Goal: Download file/media: Obtain a digital file from the website

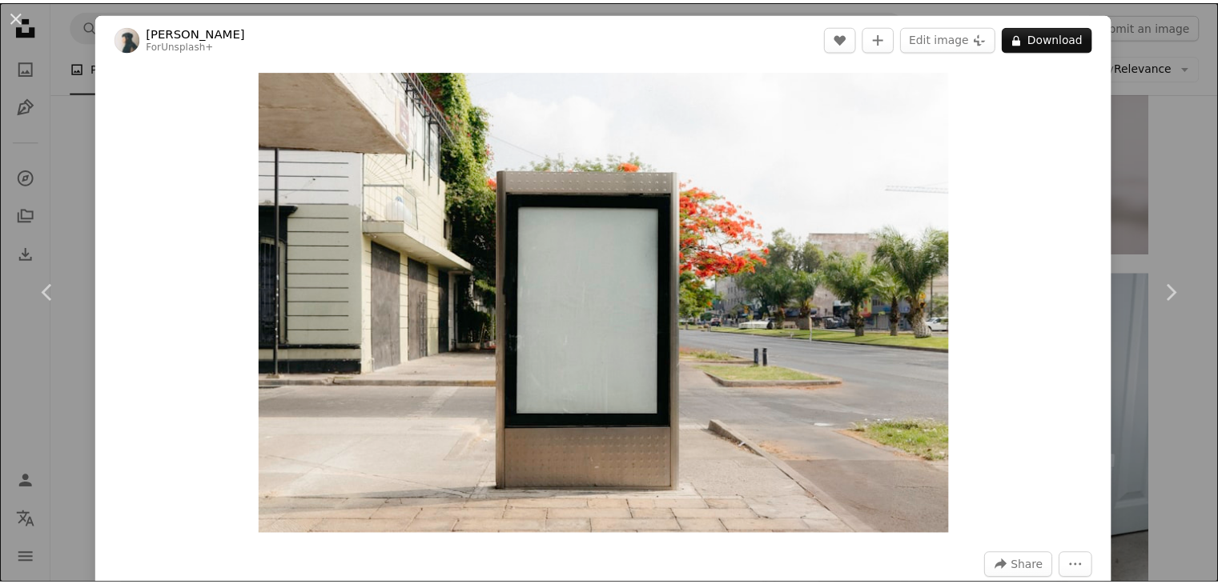
scroll to position [10, 0]
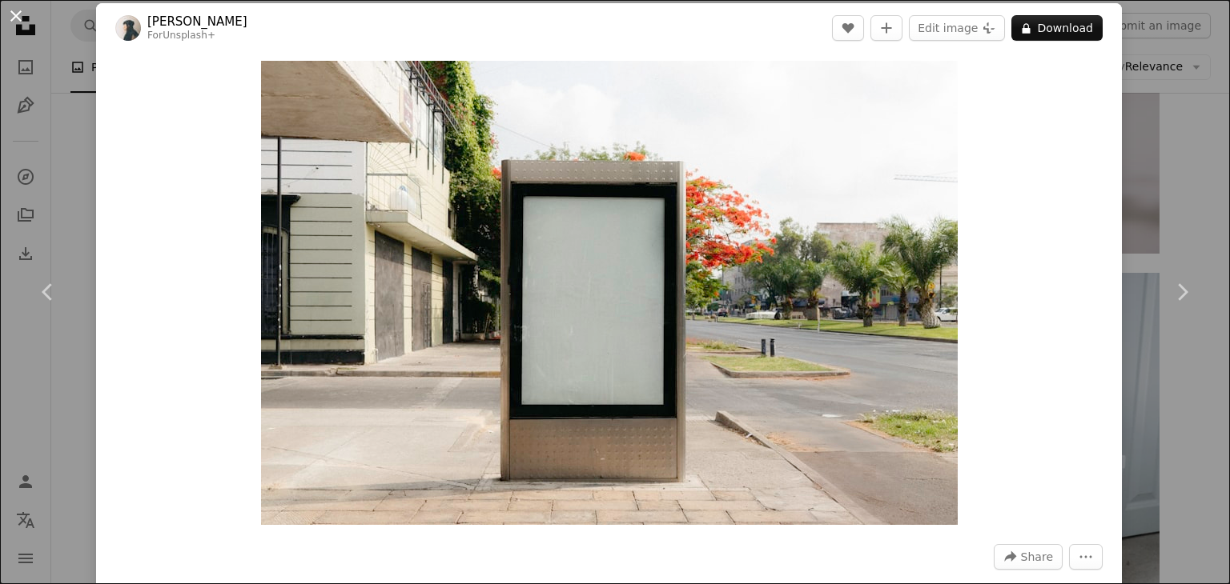
drag, startPoint x: 13, startPoint y: 30, endPoint x: 13, endPoint y: 10, distance: 19.2
click at [13, 10] on button "An X shape" at bounding box center [15, 15] width 19 height 19
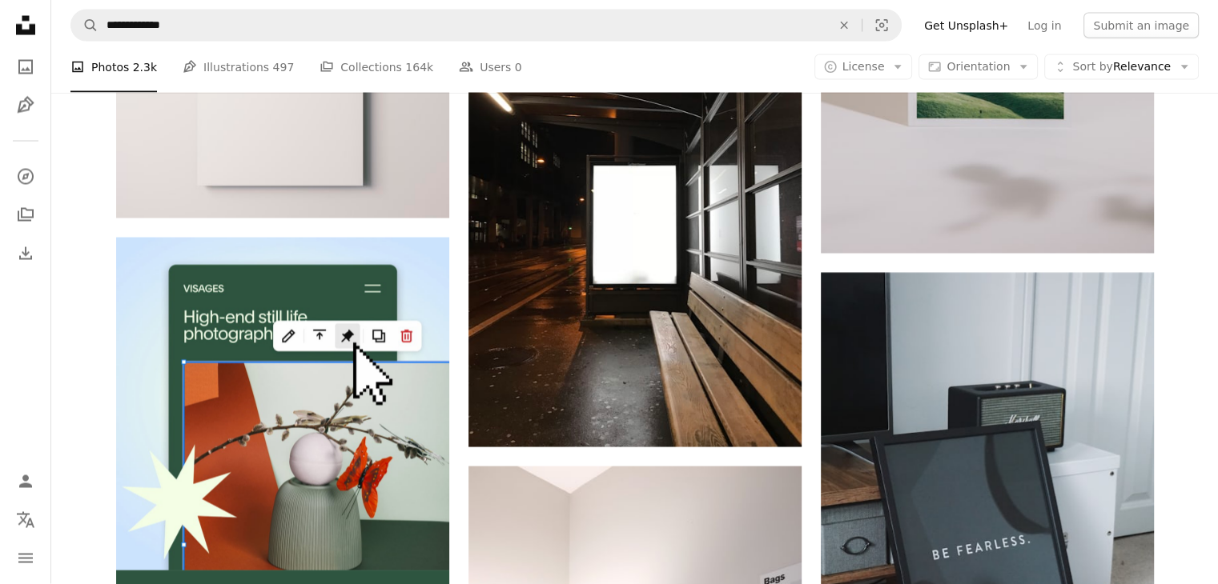
click at [13, 10] on icon "Unsplash logo Unsplash Home" at bounding box center [26, 26] width 32 height 32
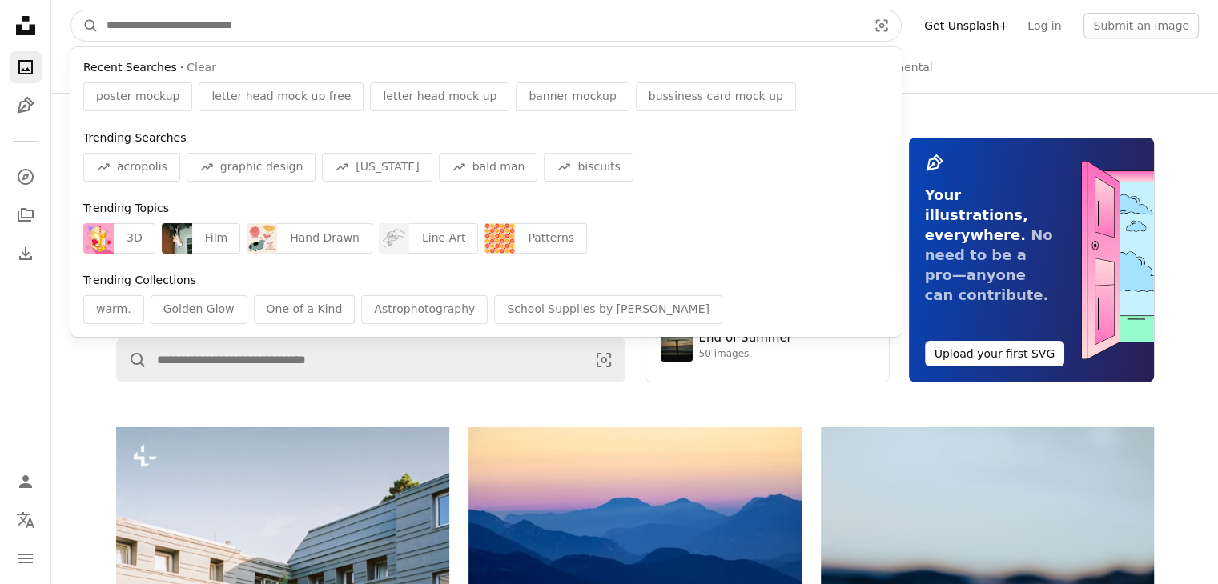
click at [305, 22] on input "Find visuals sitewide" at bounding box center [480, 25] width 764 height 30
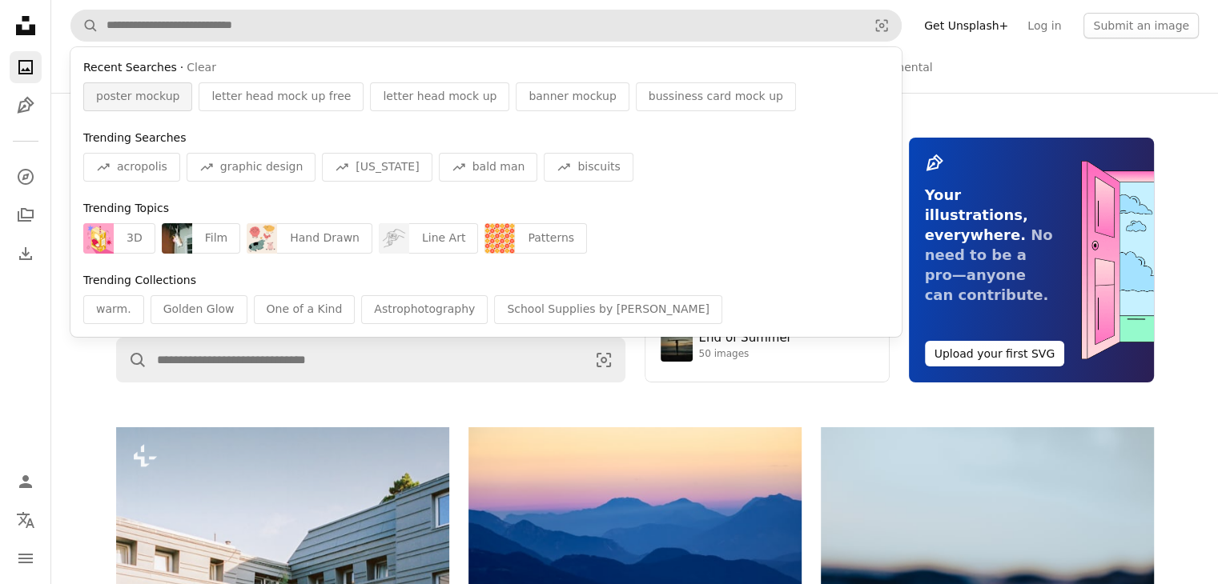
click at [144, 89] on span "poster mockup" at bounding box center [137, 97] width 83 height 16
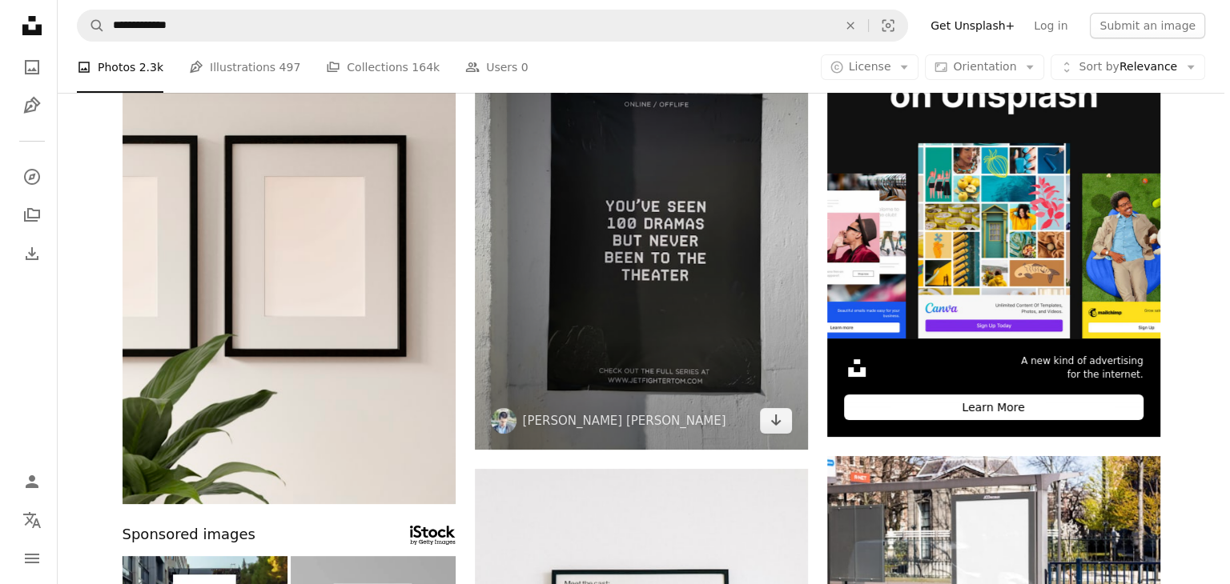
scroll to position [215, 0]
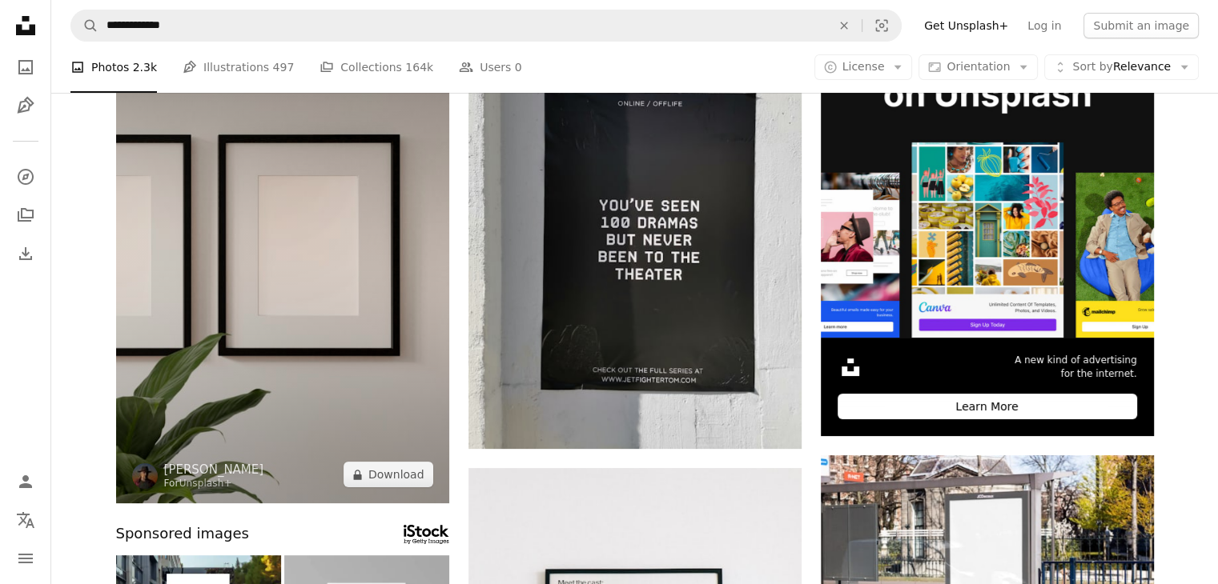
click at [363, 228] on img at bounding box center [282, 254] width 333 height 499
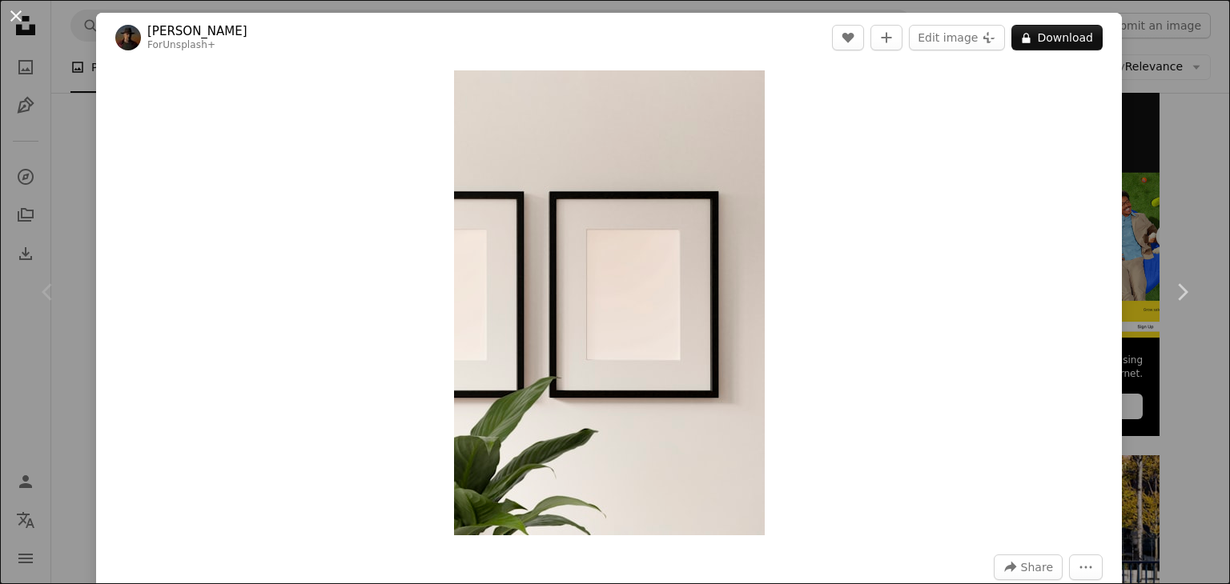
click at [11, 14] on button "An X shape" at bounding box center [15, 15] width 19 height 19
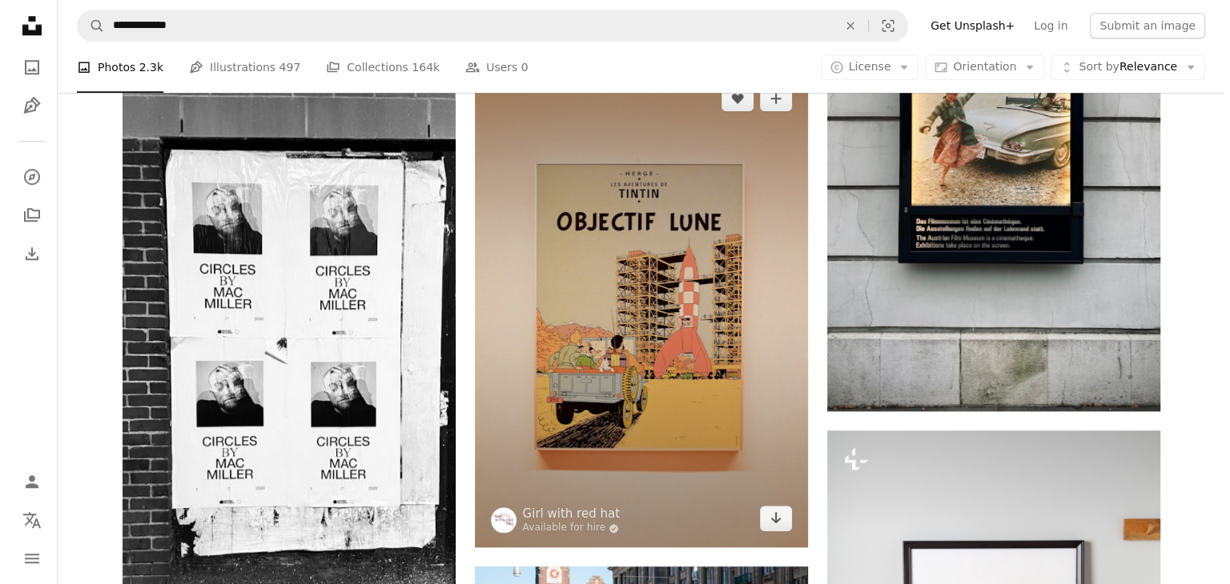
scroll to position [1614, 0]
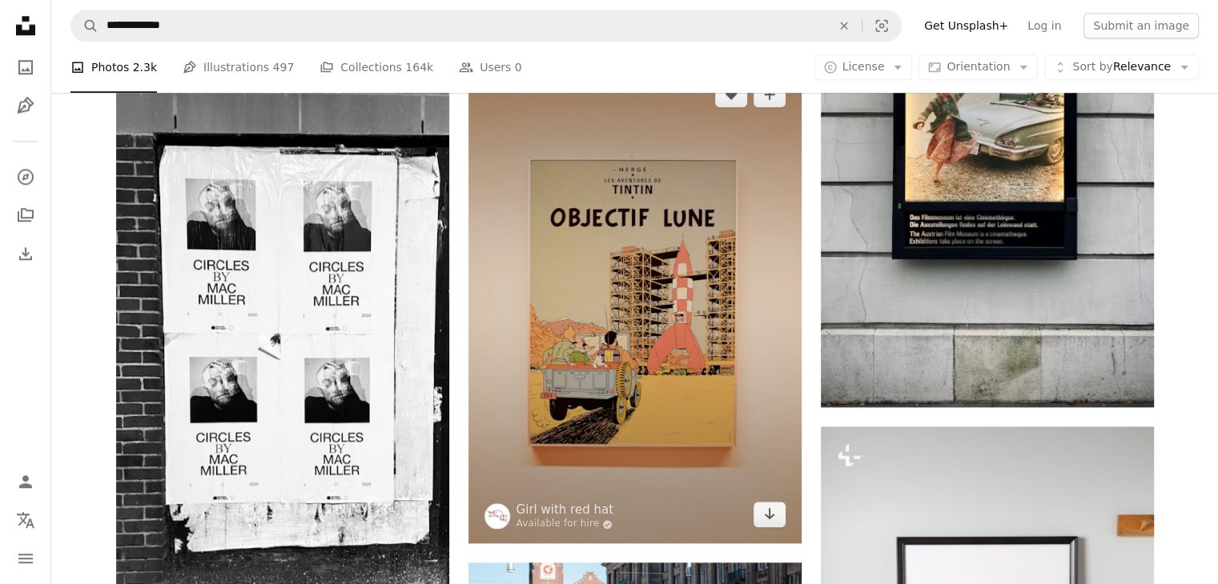
click at [647, 287] on img at bounding box center [634, 305] width 333 height 478
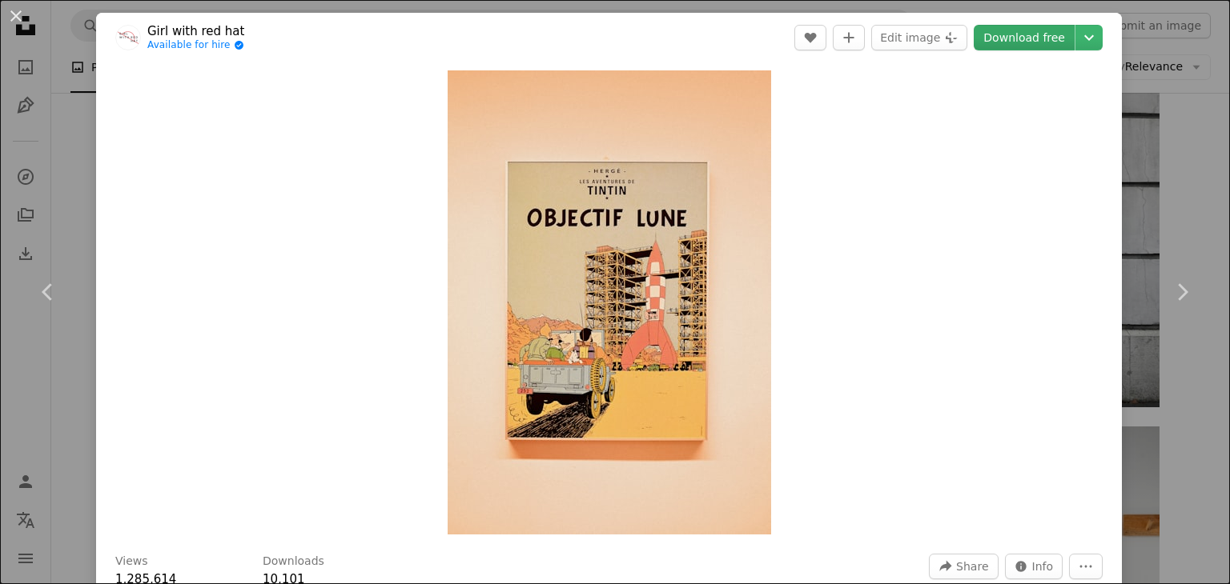
click at [1002, 32] on link "Download free" at bounding box center [1024, 38] width 101 height 26
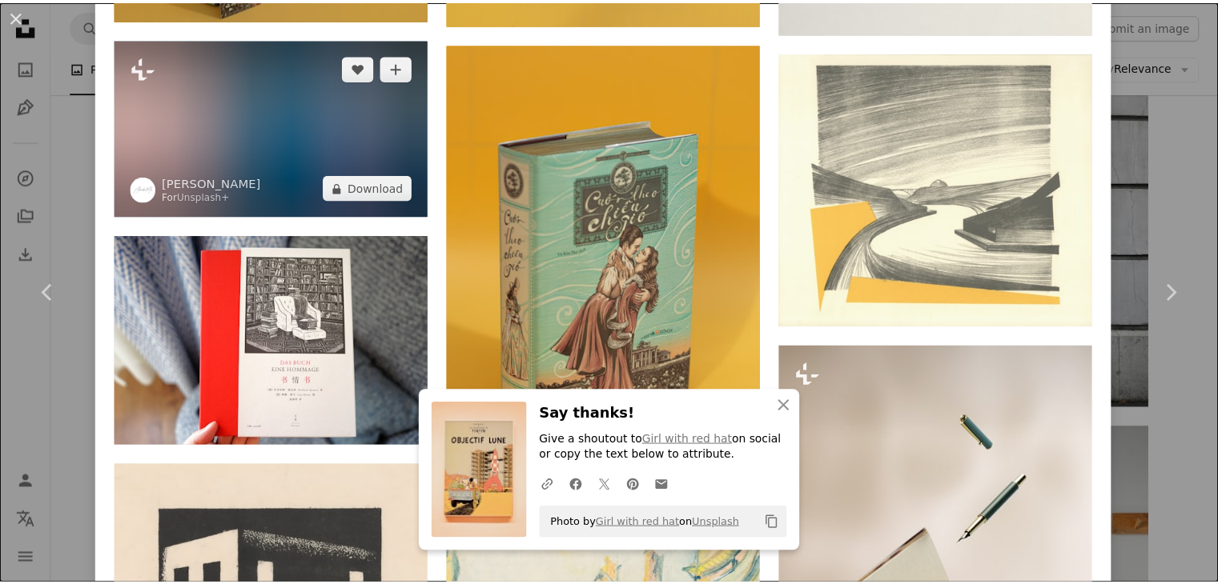
scroll to position [1616, 0]
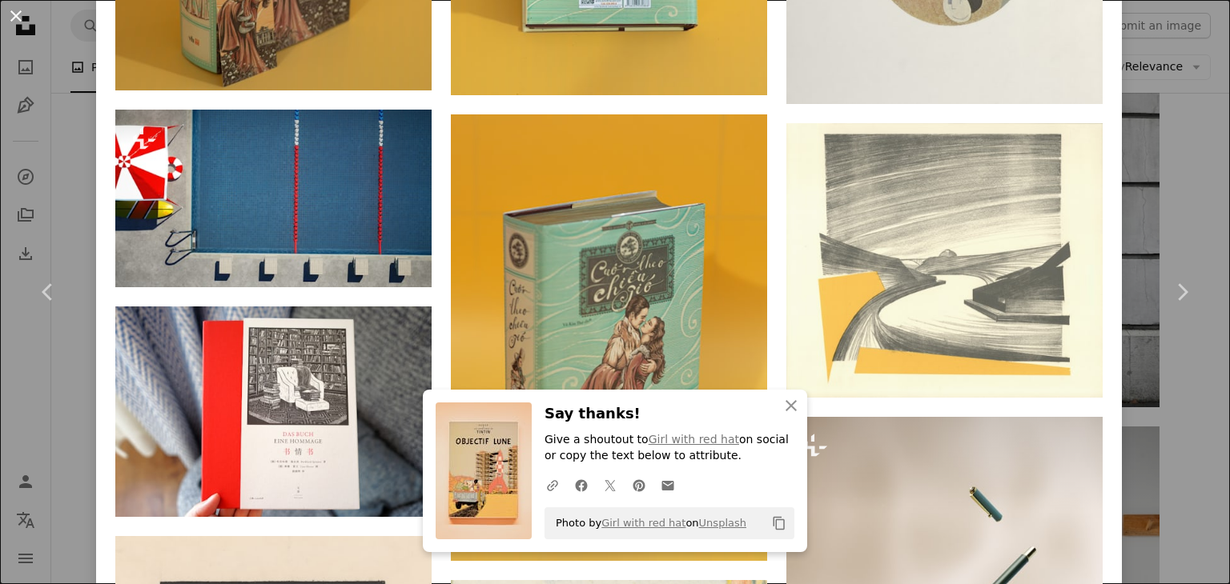
click at [15, 10] on button "An X shape" at bounding box center [15, 15] width 19 height 19
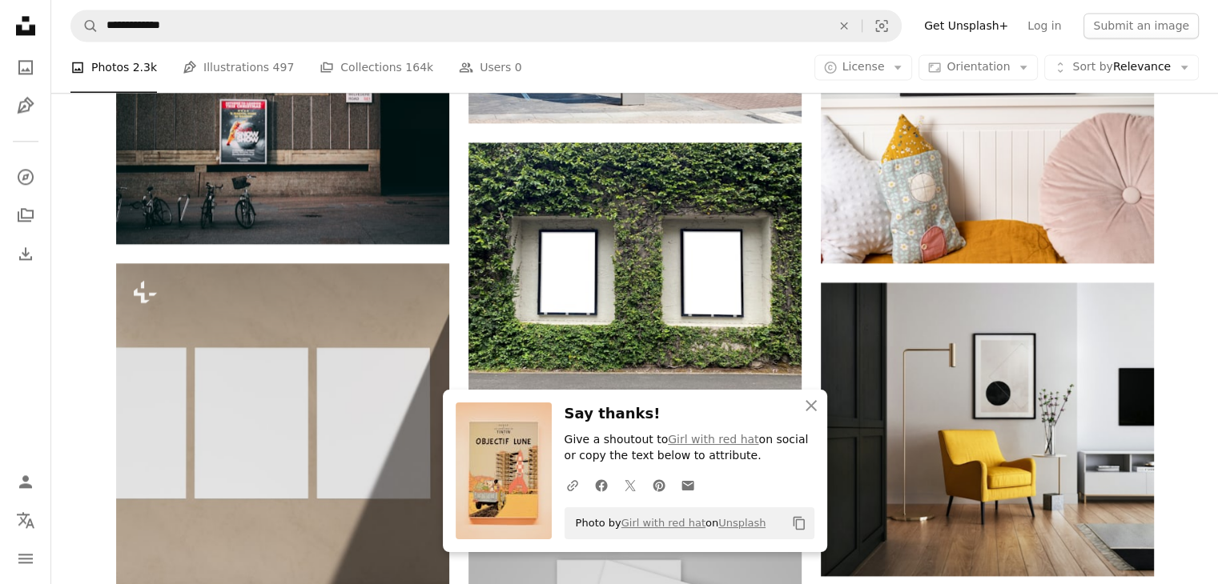
scroll to position [2277, 0]
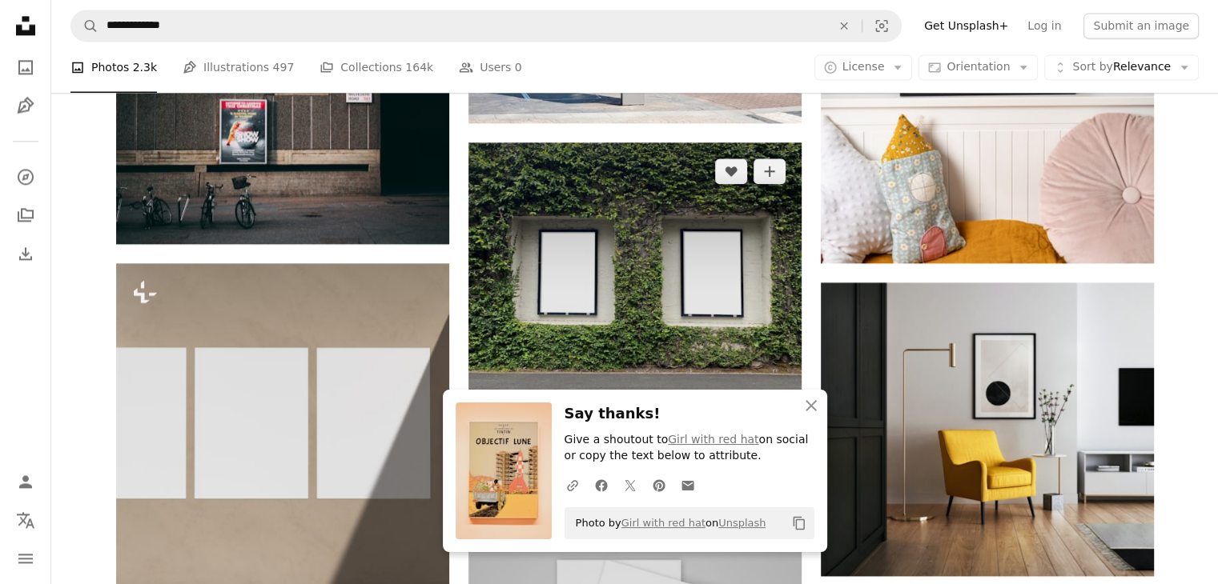
click at [500, 199] on img at bounding box center [634, 308] width 333 height 331
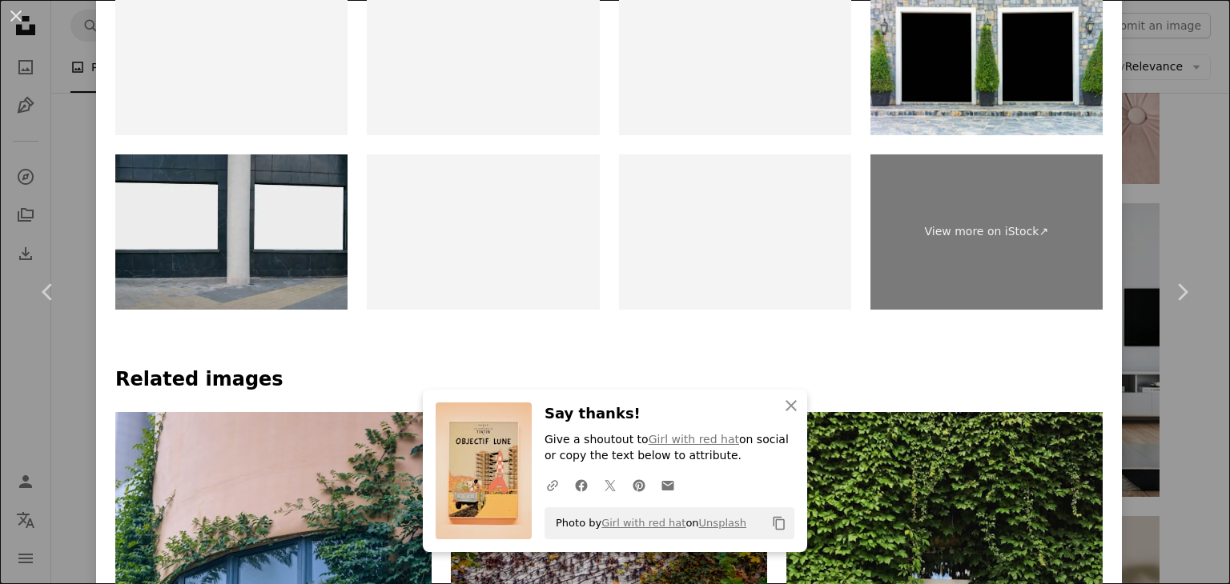
scroll to position [877, 0]
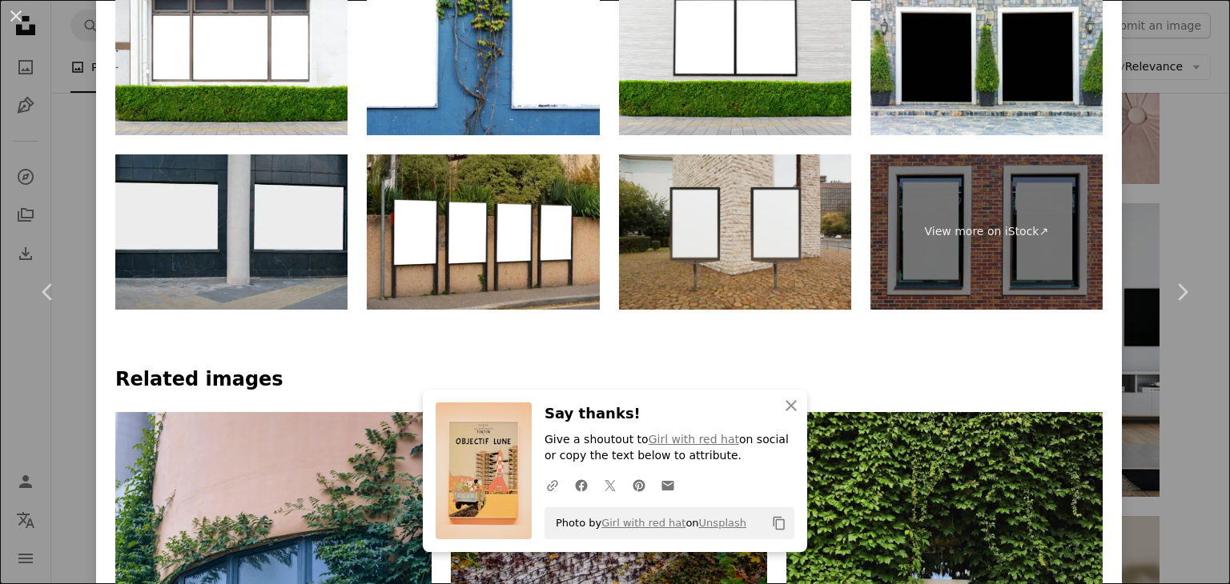
click at [751, 191] on img at bounding box center [735, 232] width 232 height 155
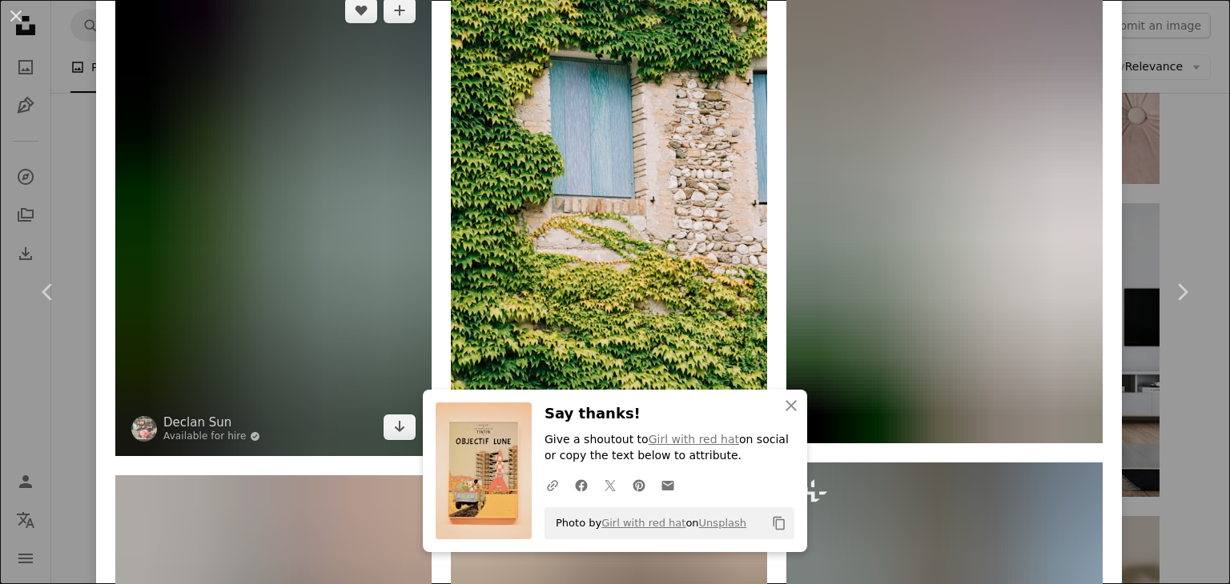
scroll to position [1829, 0]
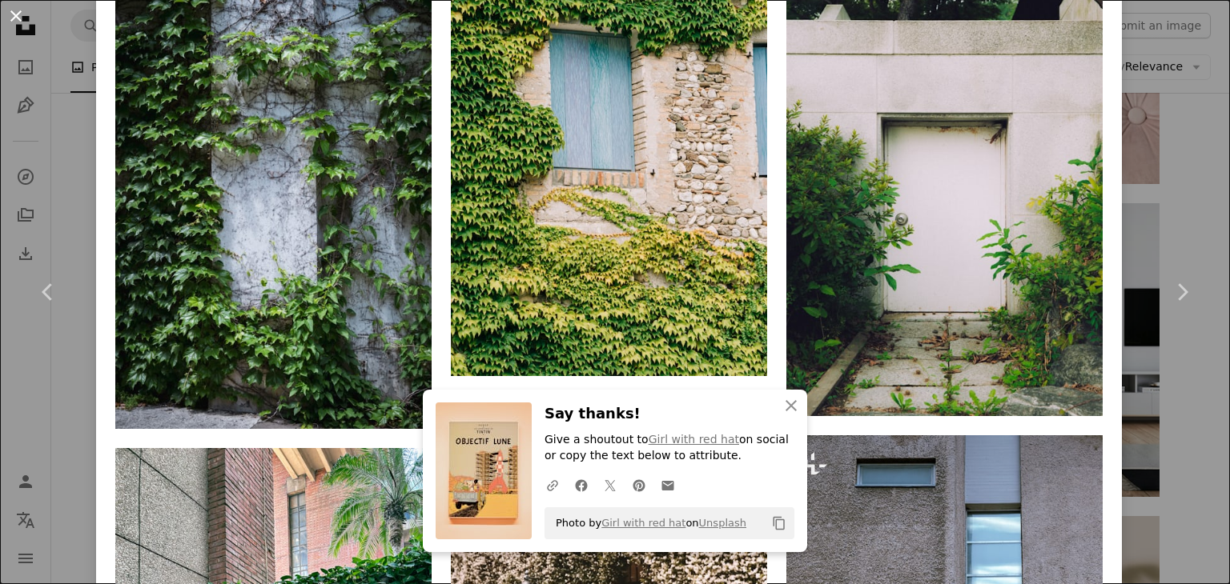
click at [6, 14] on button "An X shape" at bounding box center [15, 15] width 19 height 19
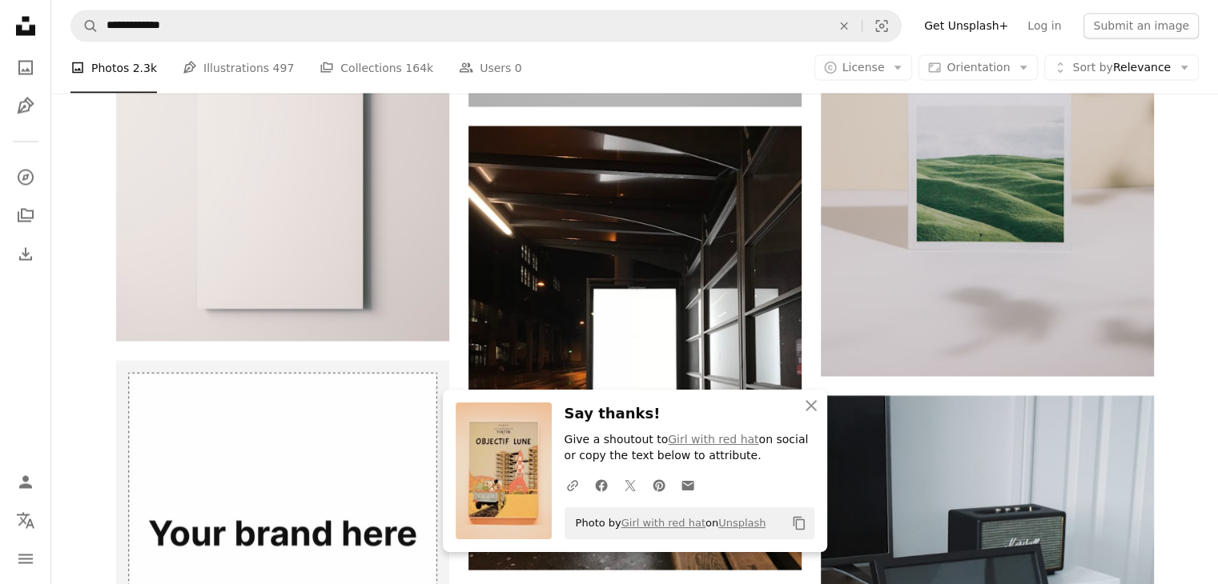
scroll to position [2997, 0]
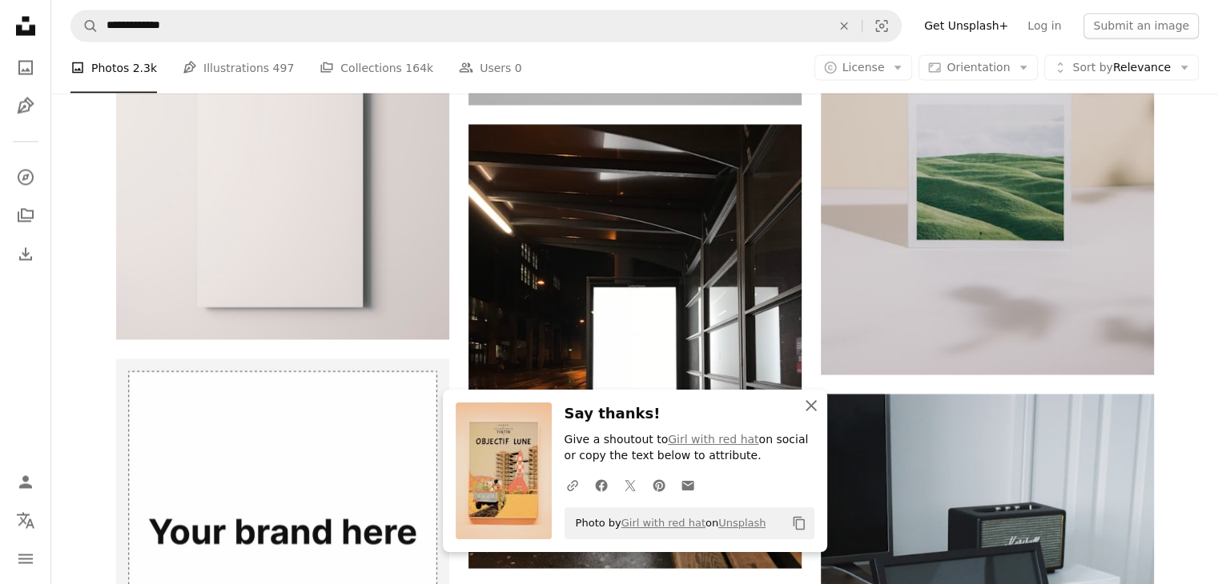
click at [815, 412] on icon "An X shape" at bounding box center [810, 405] width 19 height 19
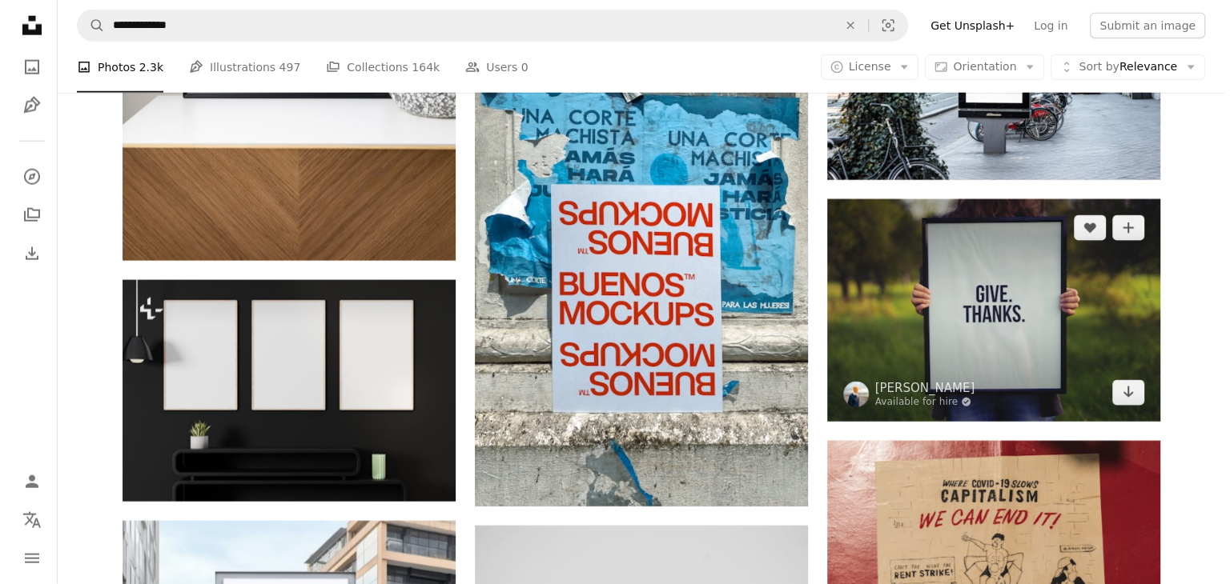
scroll to position [4045, 0]
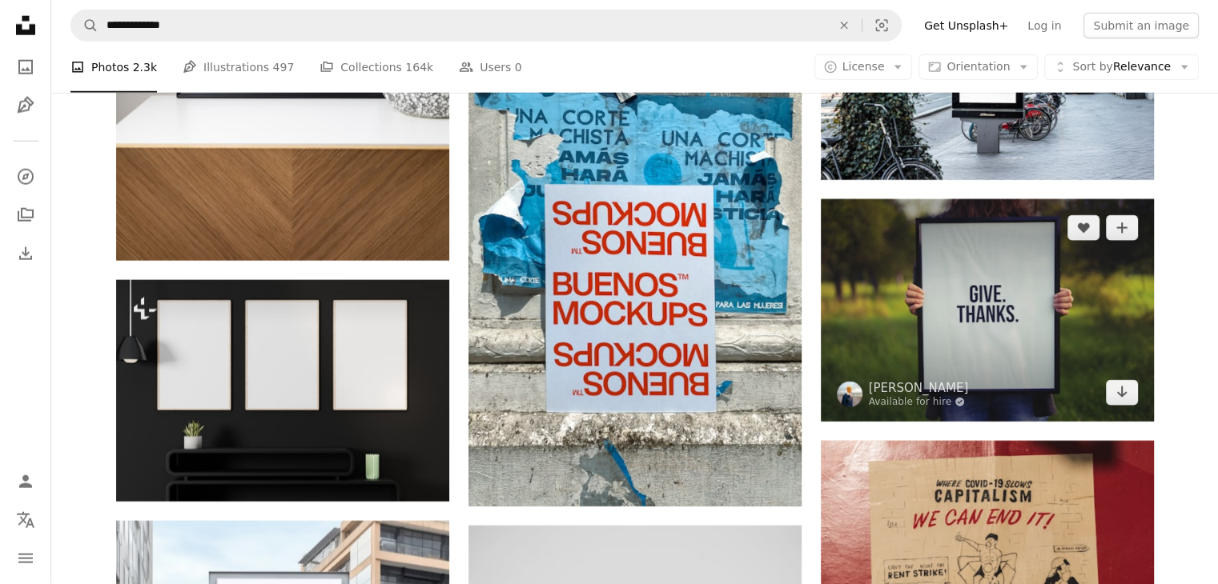
click at [932, 245] on img at bounding box center [987, 310] width 333 height 223
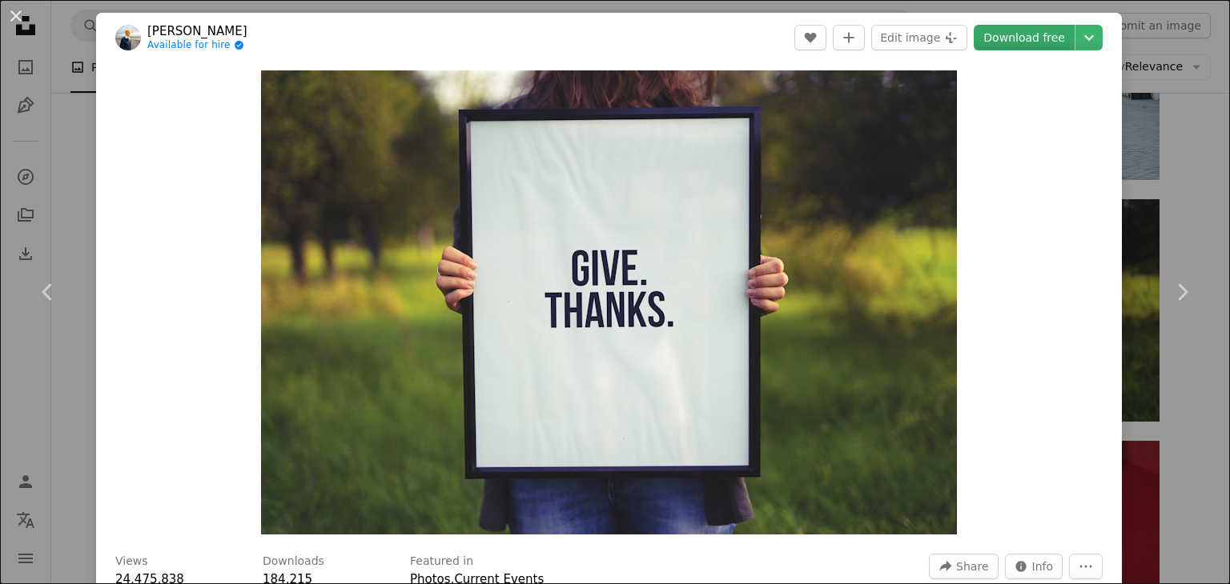
click at [1018, 30] on link "Download free" at bounding box center [1024, 38] width 101 height 26
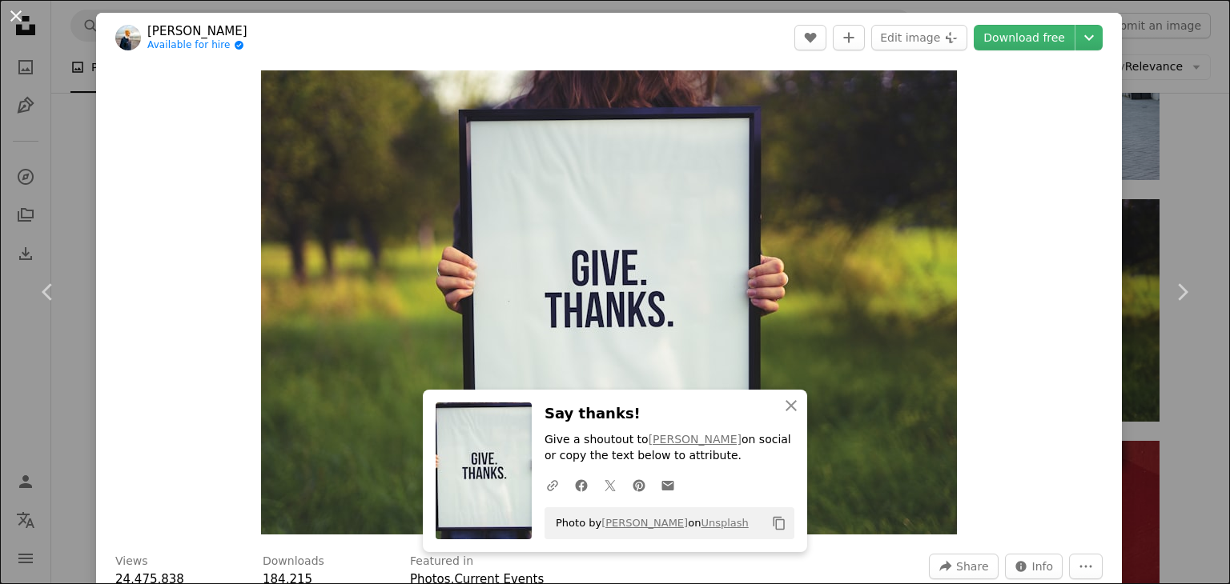
click at [9, 10] on button "An X shape" at bounding box center [15, 15] width 19 height 19
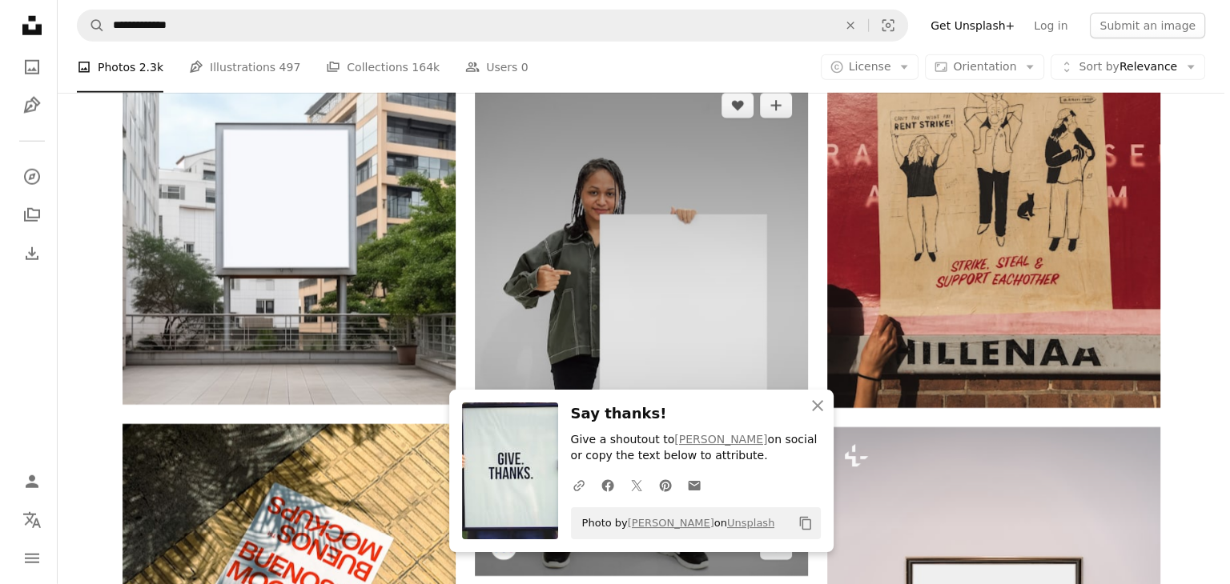
scroll to position [4480, 0]
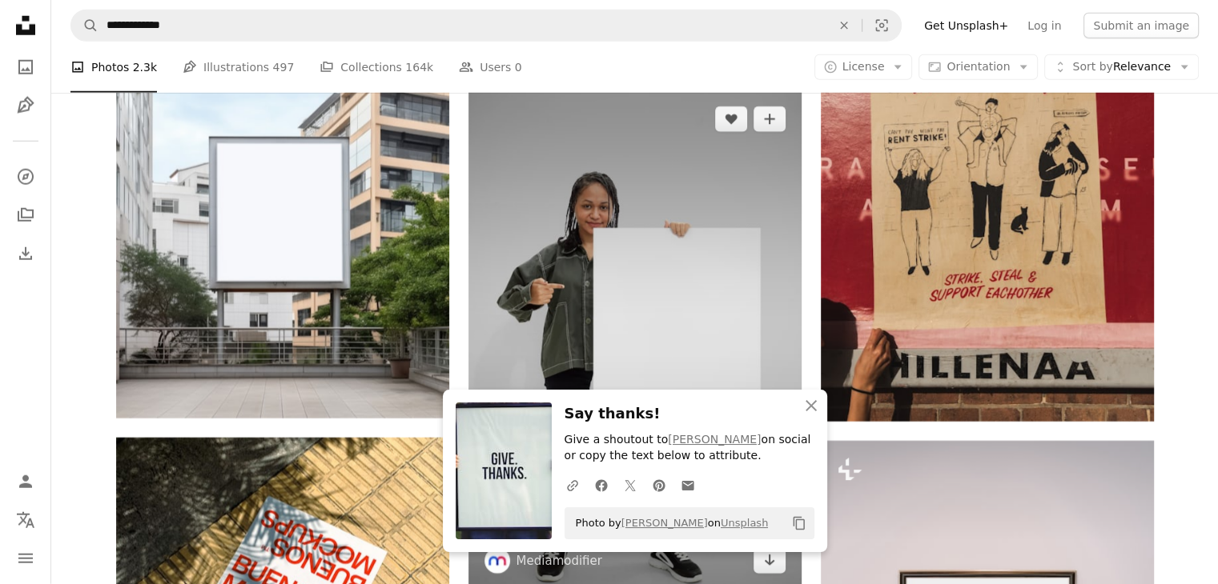
click at [654, 232] on img at bounding box center [634, 340] width 333 height 500
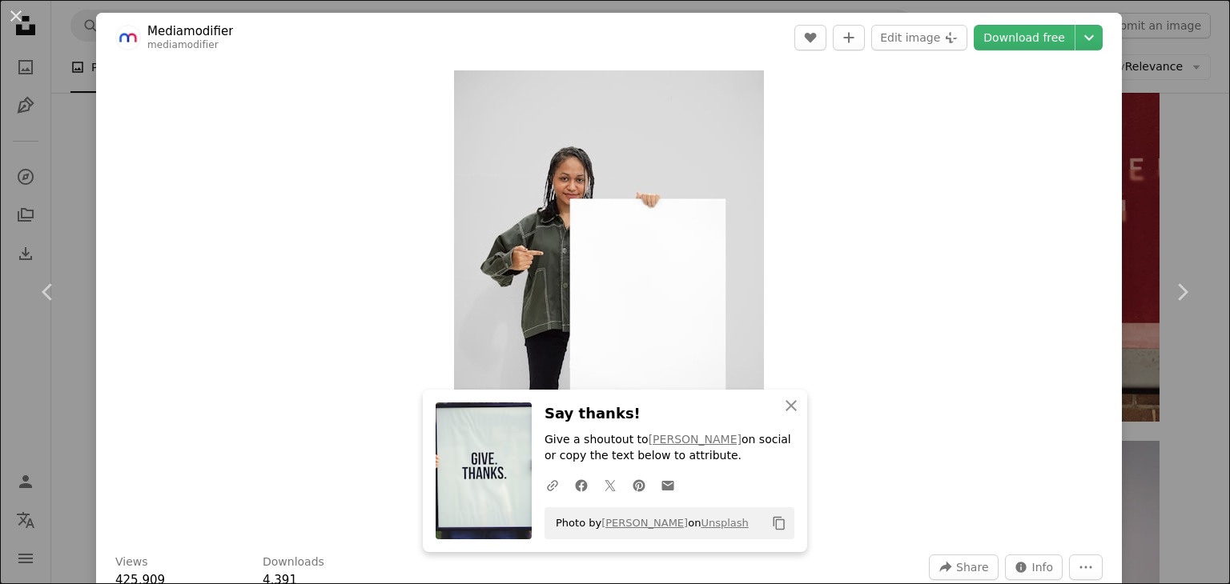
scroll to position [115, 0]
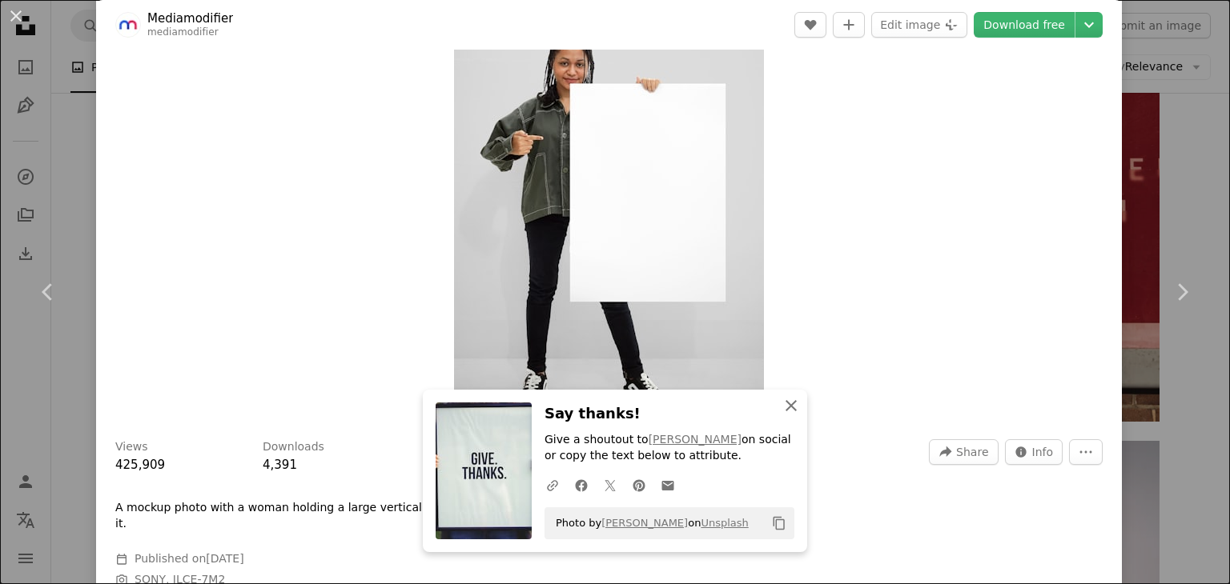
click at [785, 404] on icon "button" at bounding box center [790, 405] width 11 height 11
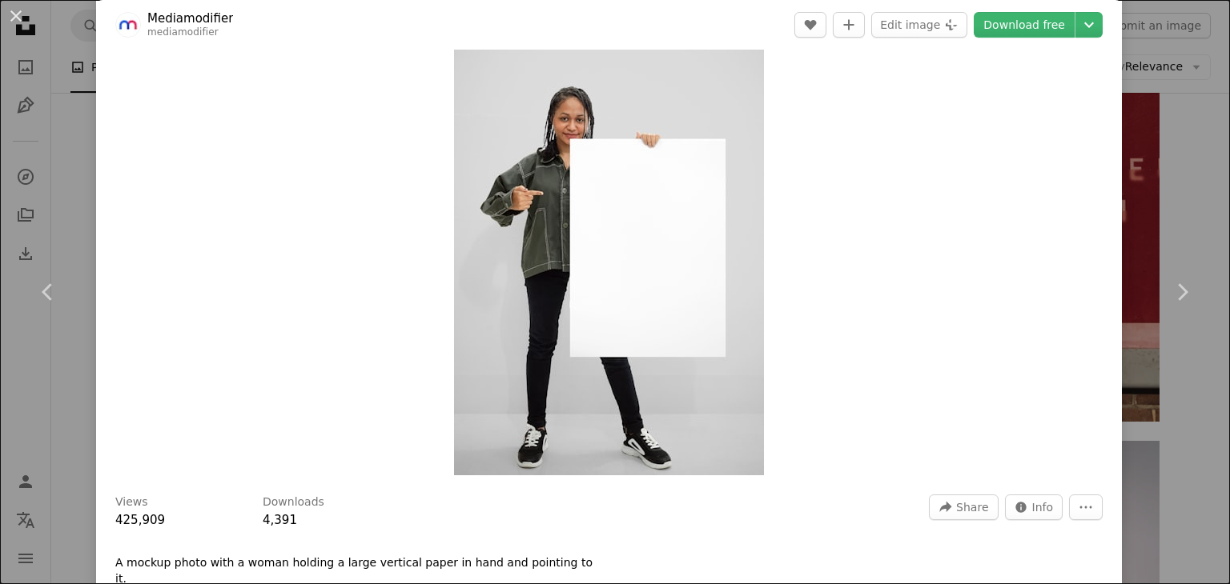
scroll to position [57, 0]
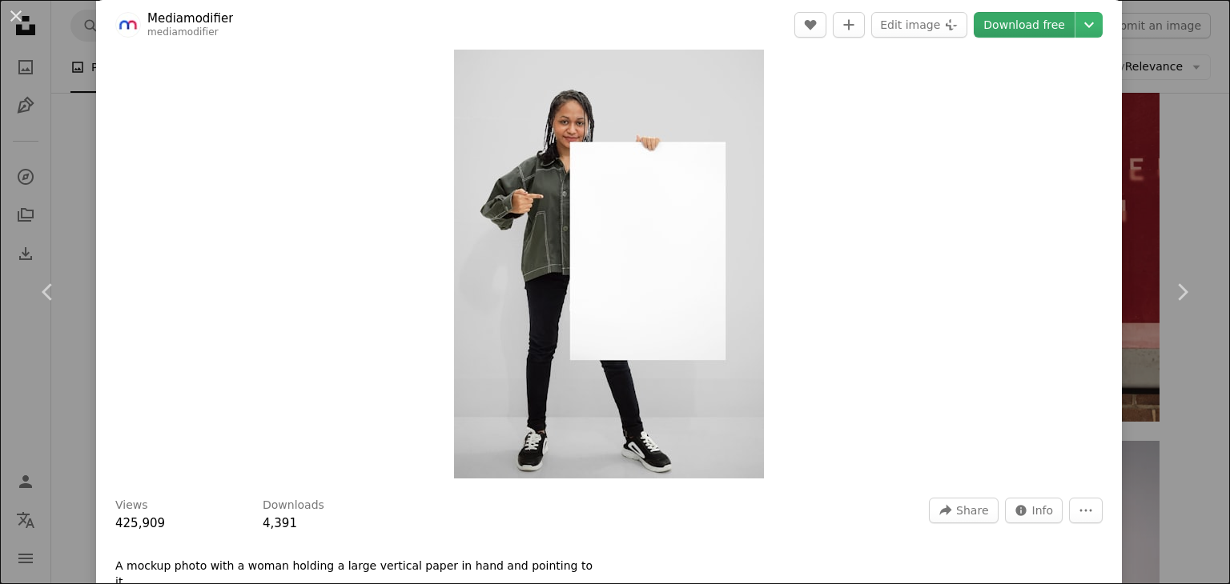
click at [1022, 26] on link "Download free" at bounding box center [1024, 25] width 101 height 26
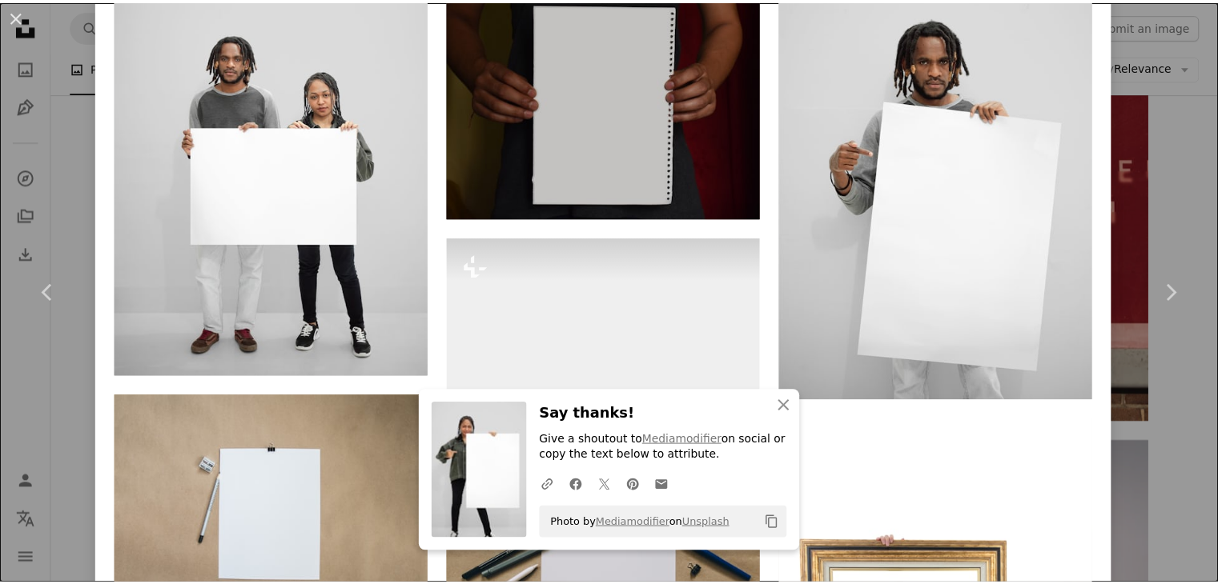
scroll to position [1409, 0]
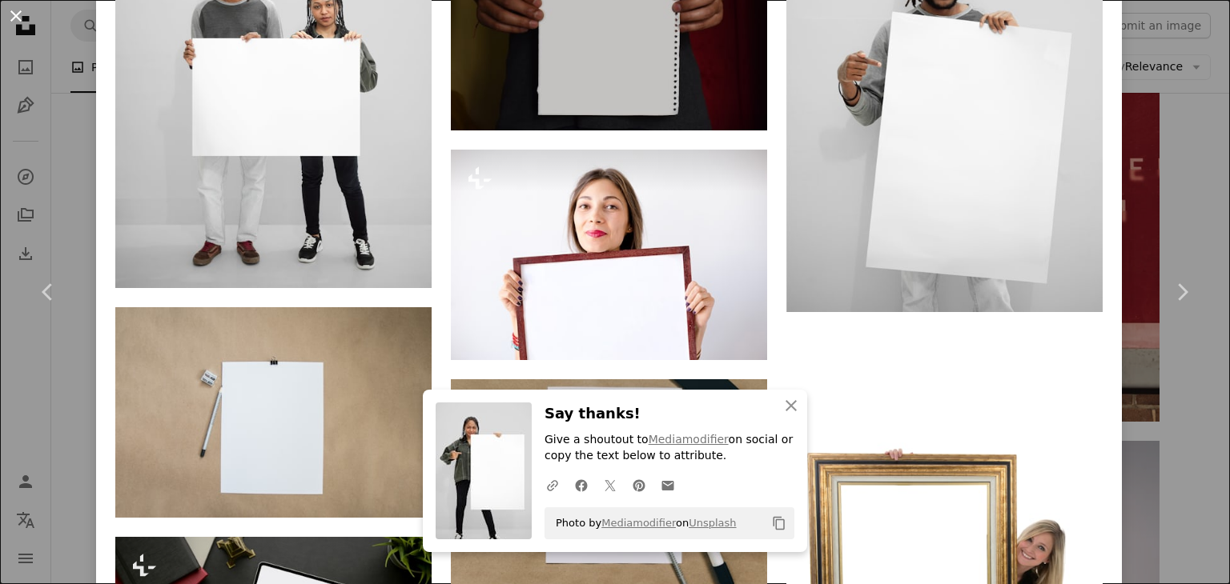
click at [14, 17] on button "An X shape" at bounding box center [15, 15] width 19 height 19
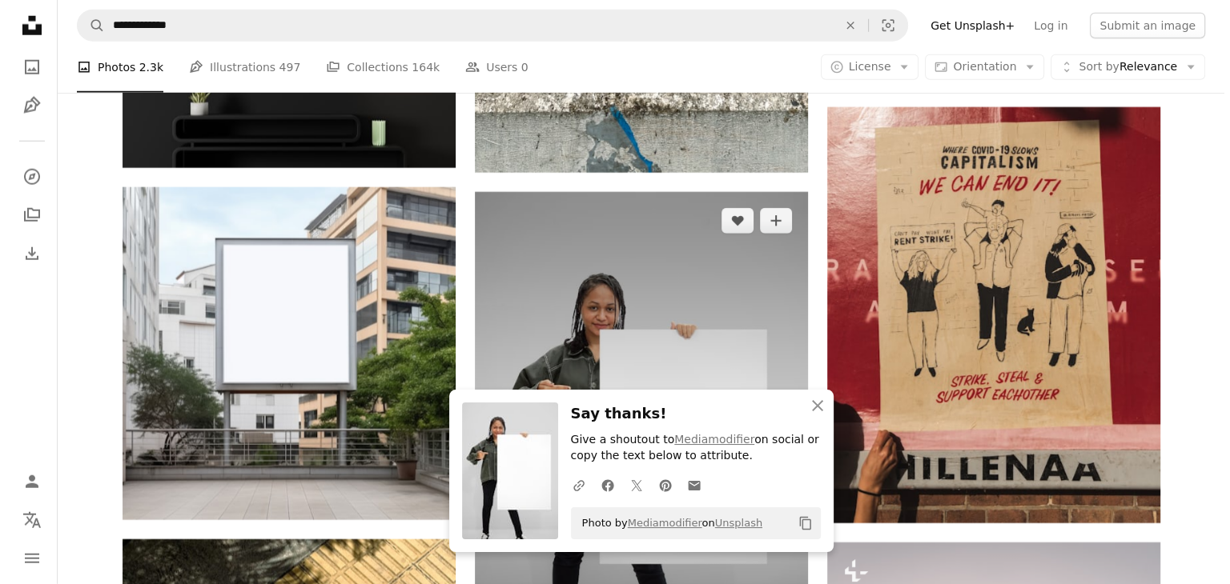
scroll to position [4378, 0]
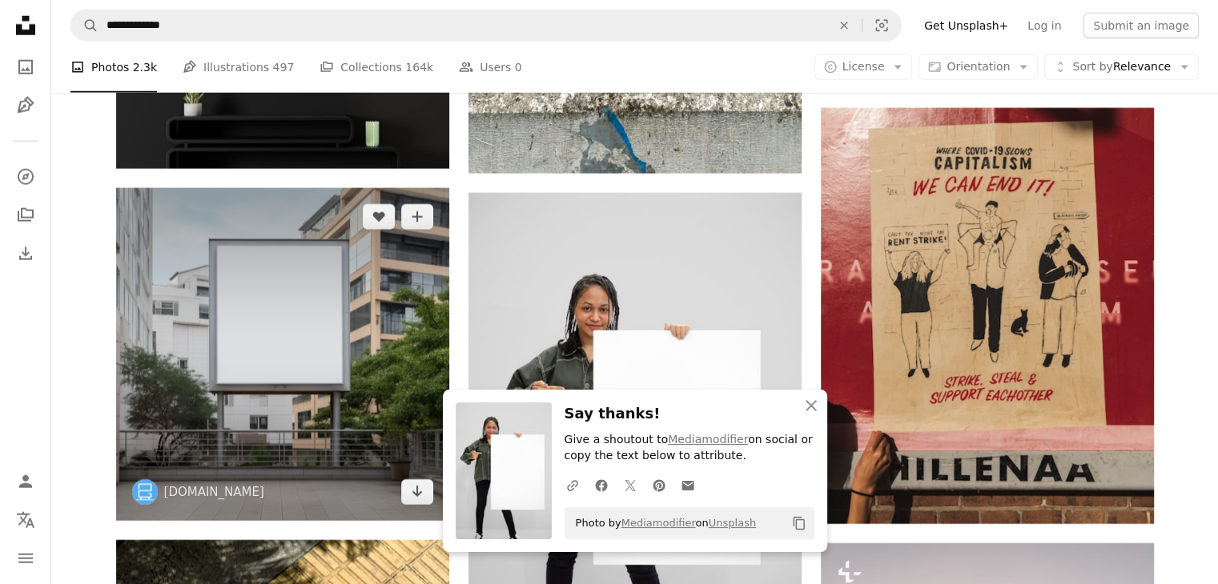
click at [279, 311] on img at bounding box center [282, 354] width 333 height 333
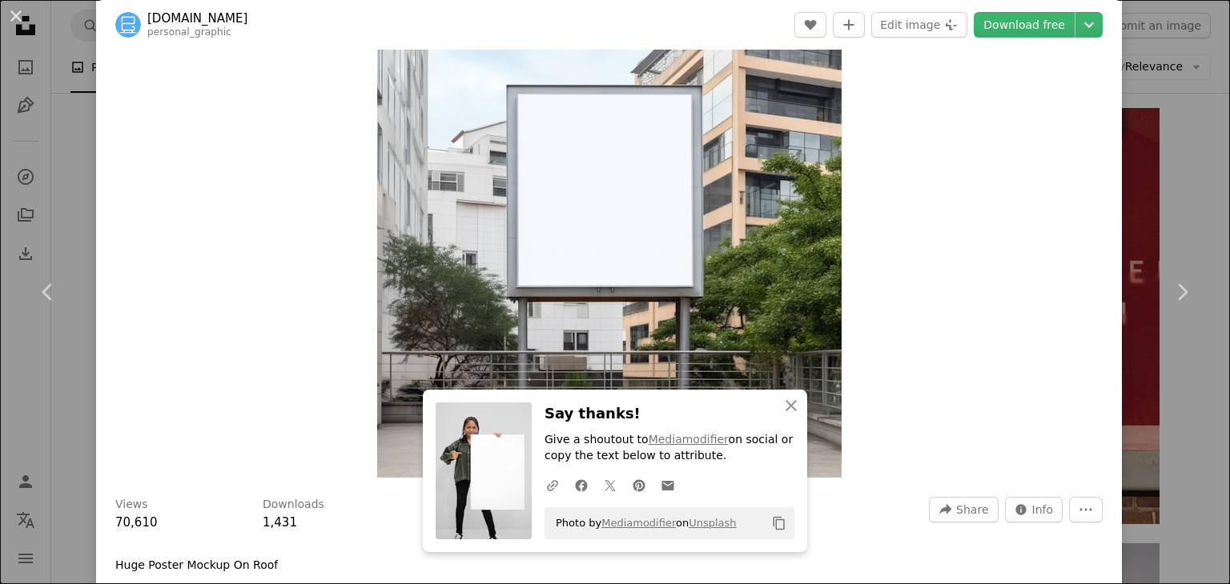
scroll to position [83, 0]
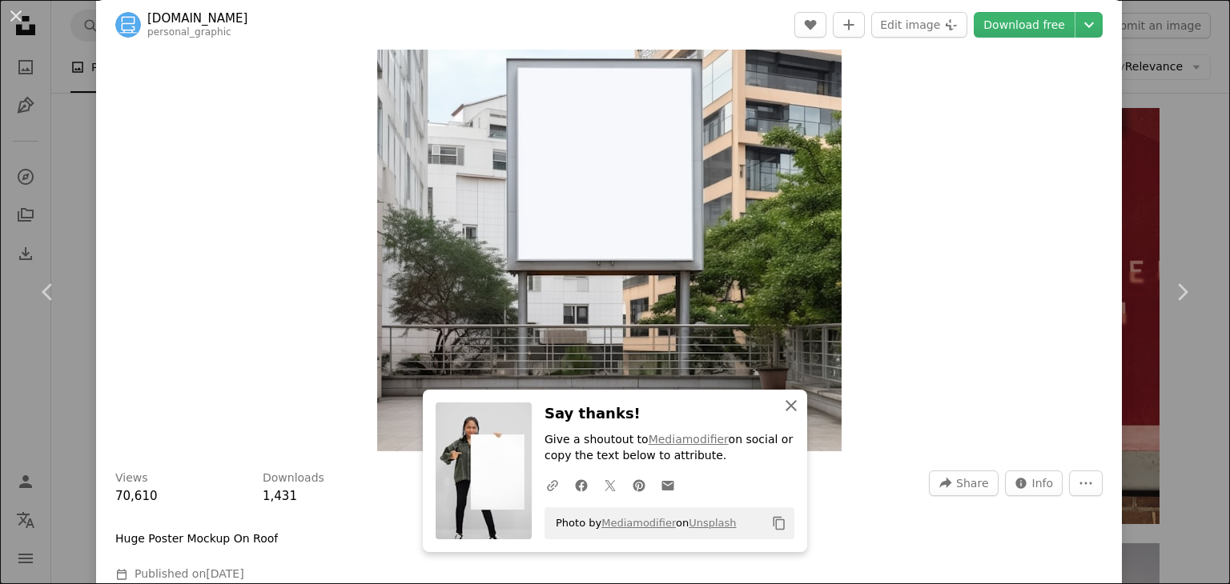
click at [785, 408] on icon "An X shape" at bounding box center [790, 405] width 19 height 19
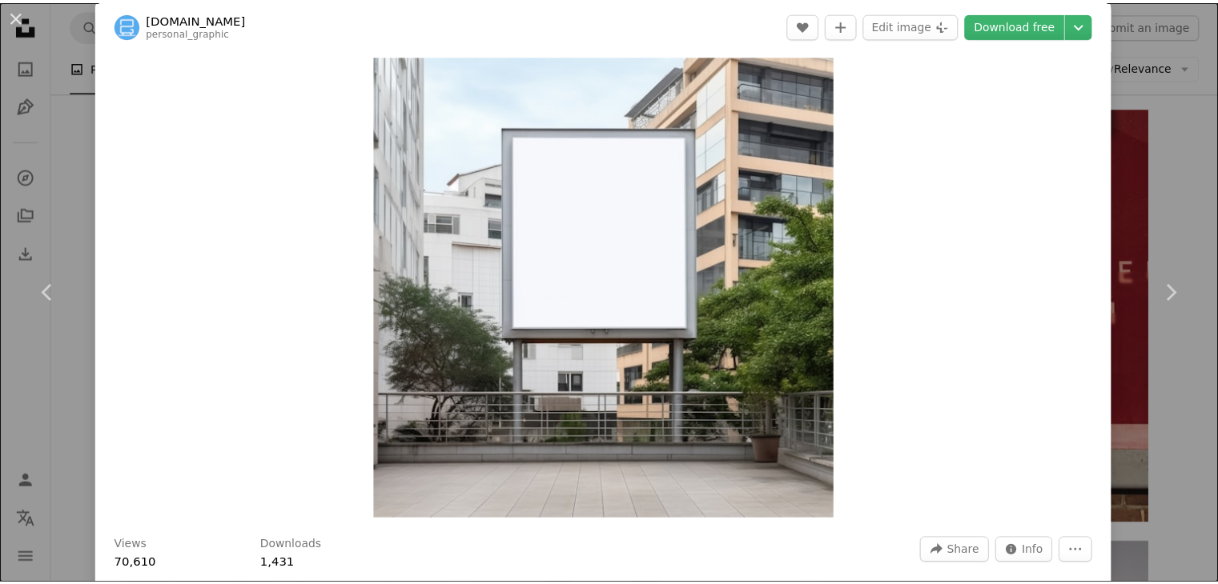
scroll to position [13, 0]
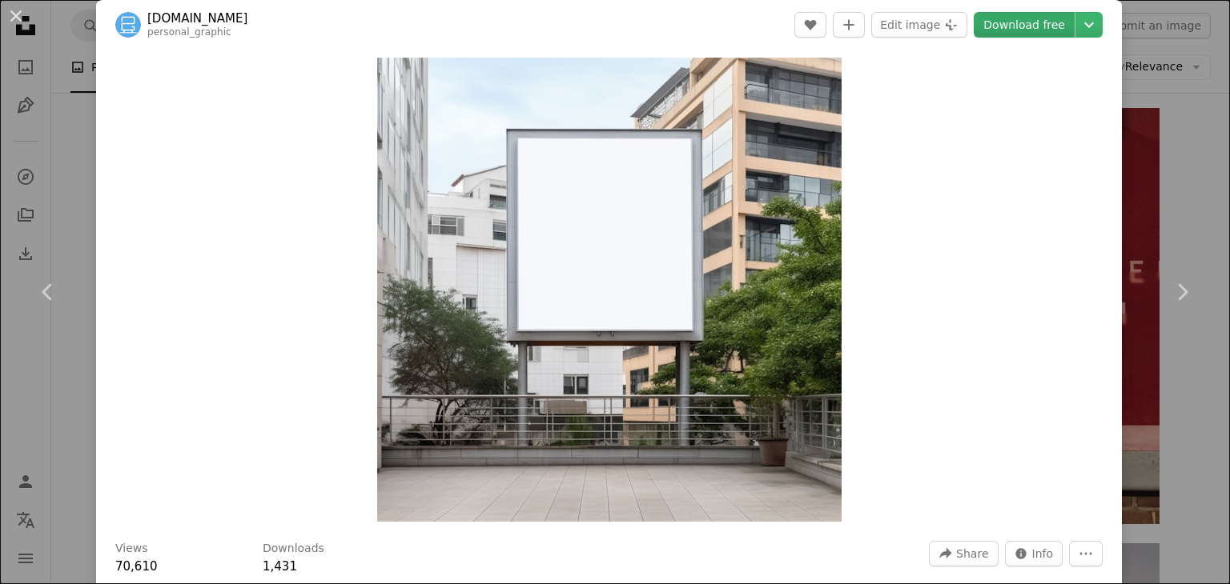
click at [1031, 14] on link "Download free" at bounding box center [1024, 25] width 101 height 26
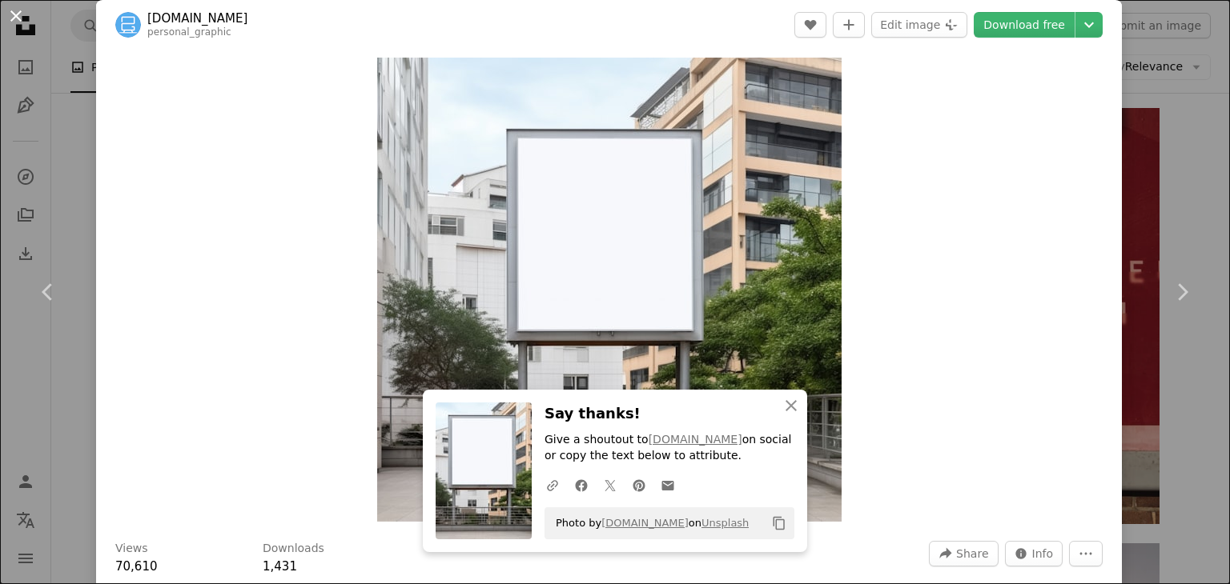
click at [14, 18] on button "An X shape" at bounding box center [15, 15] width 19 height 19
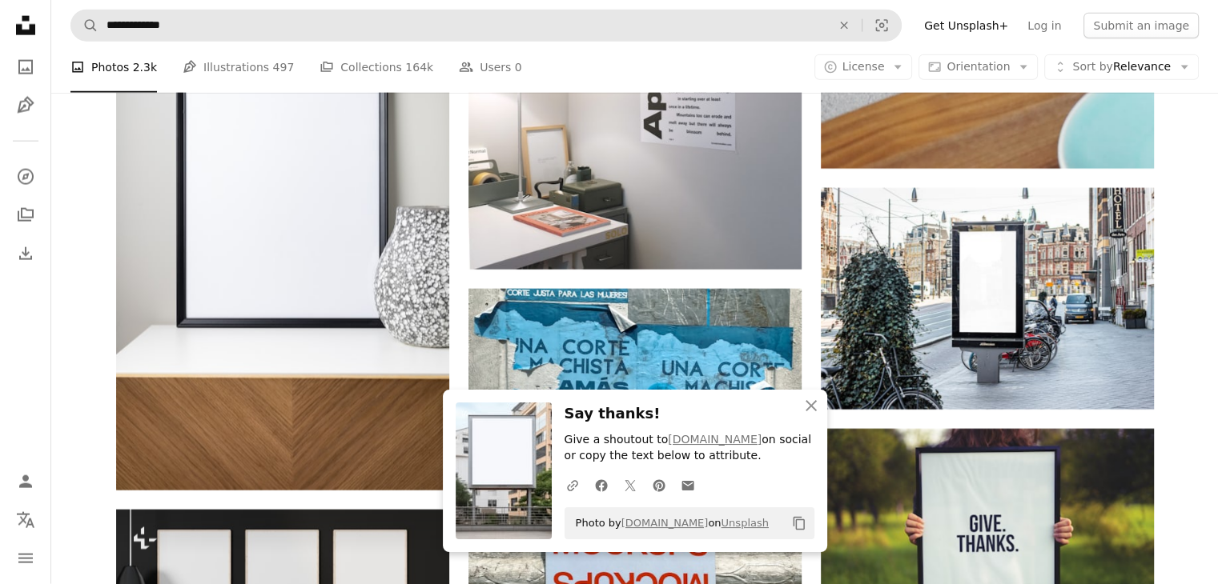
scroll to position [3776, 0]
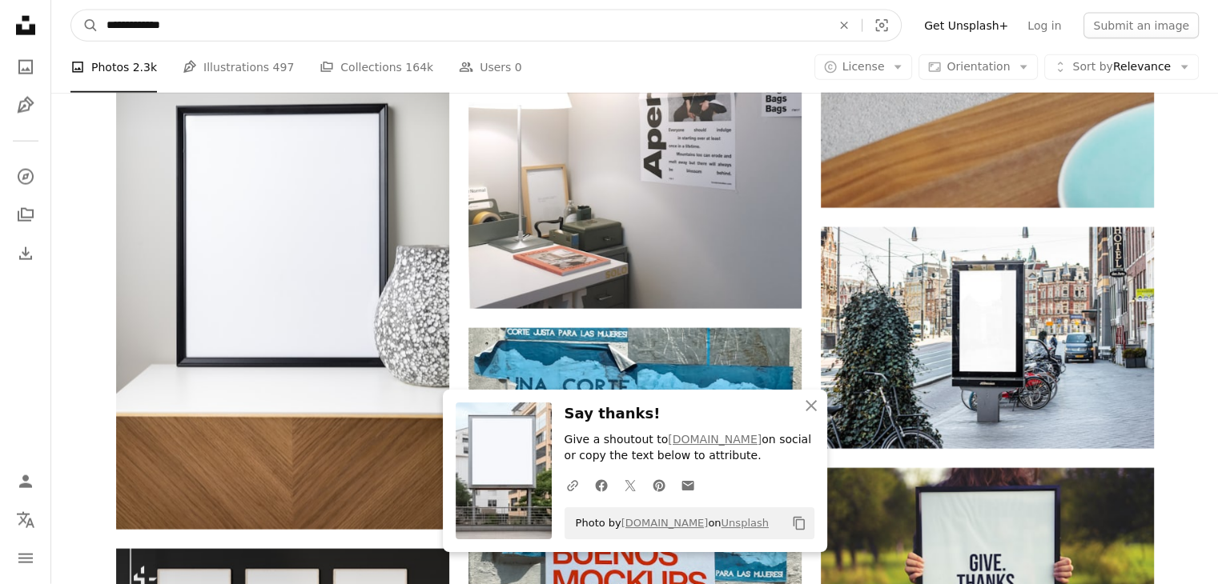
click at [447, 32] on input "**********" at bounding box center [462, 25] width 728 height 30
type input "*"
type input "********"
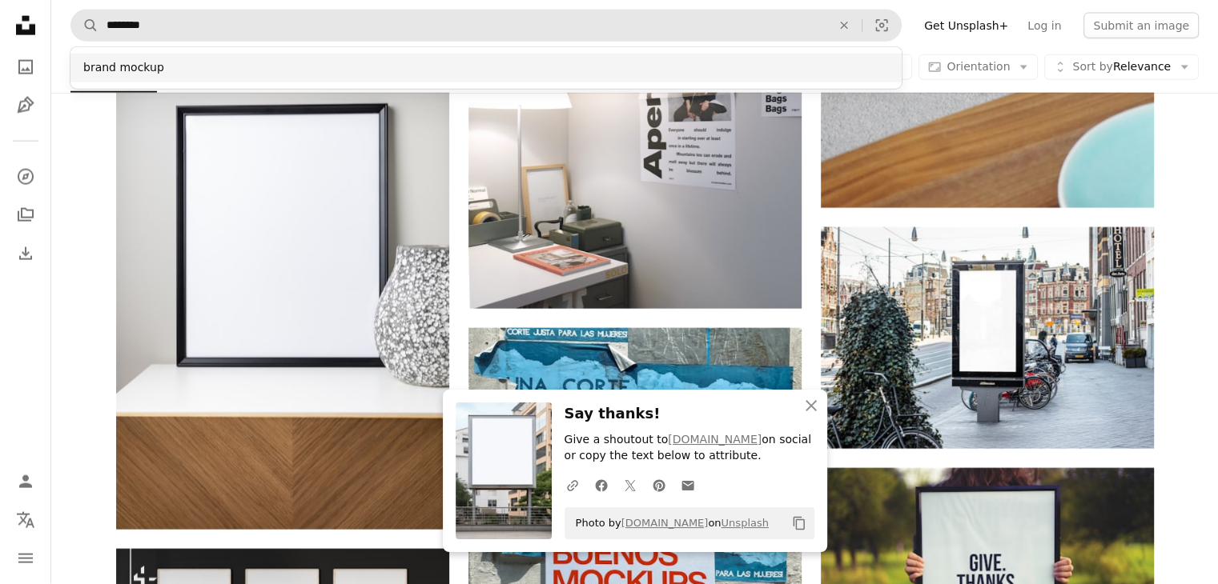
click at [236, 78] on div "brand mockup" at bounding box center [485, 68] width 831 height 29
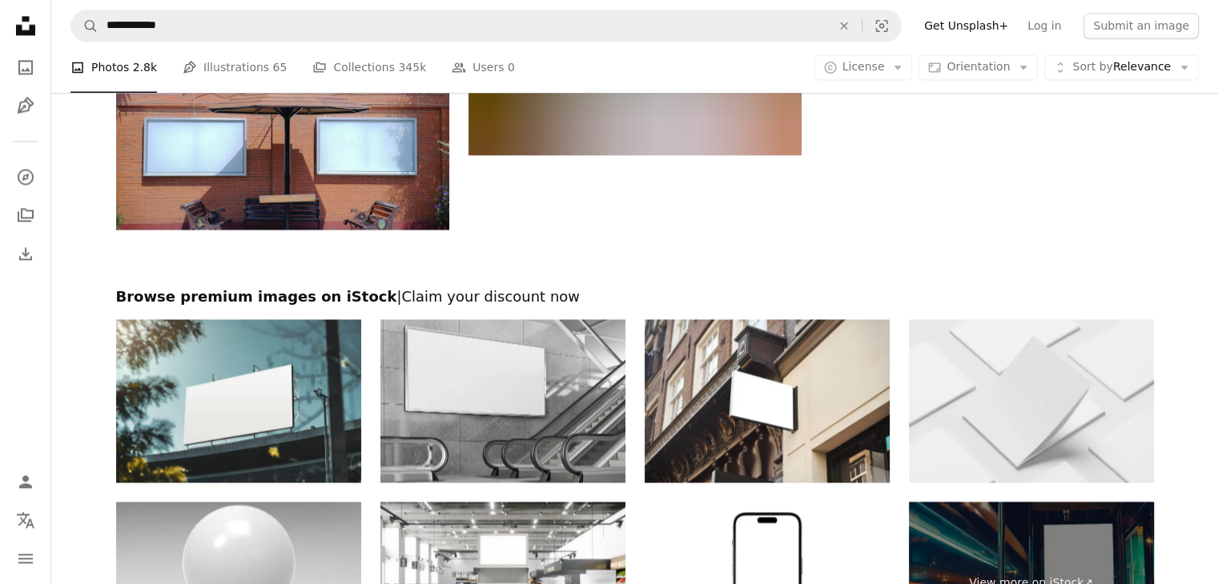
scroll to position [2433, 0]
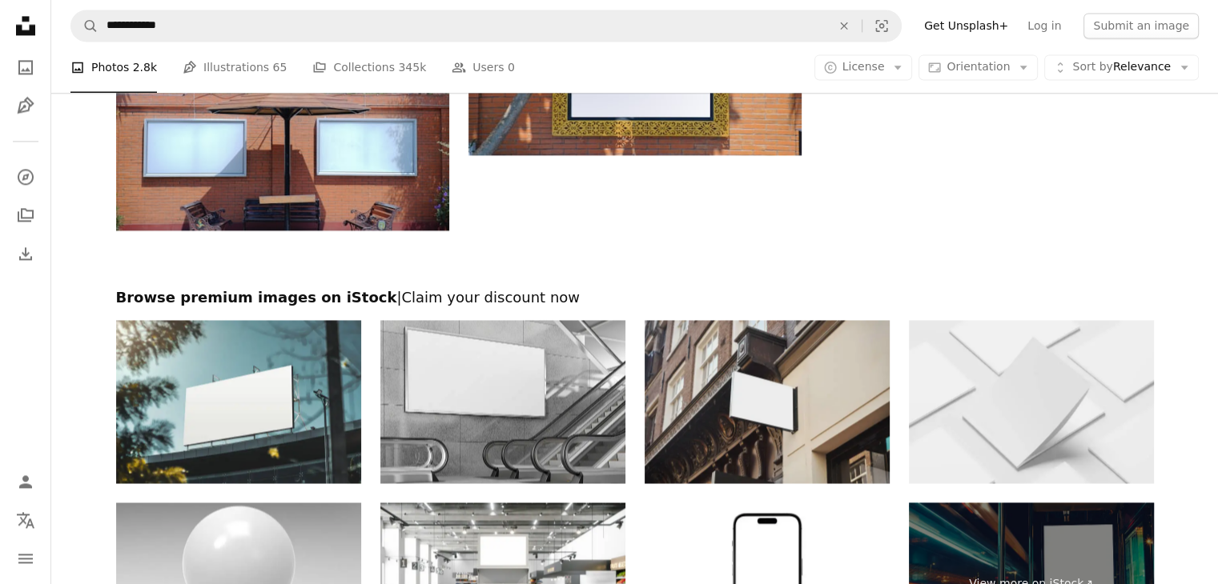
click at [801, 388] on img at bounding box center [766, 401] width 245 height 163
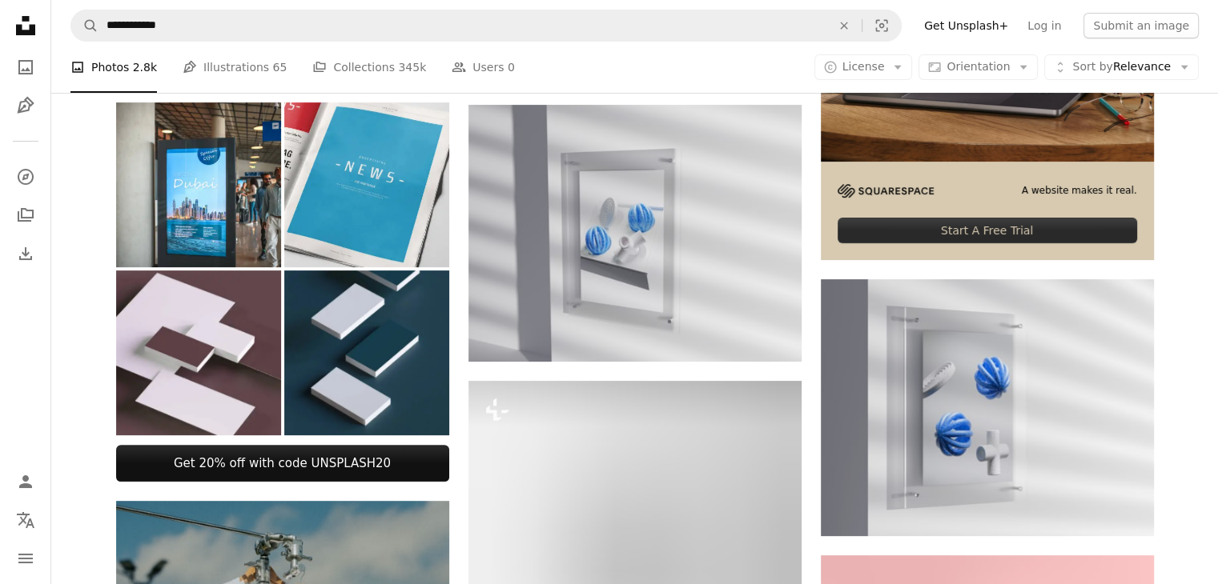
scroll to position [0, 0]
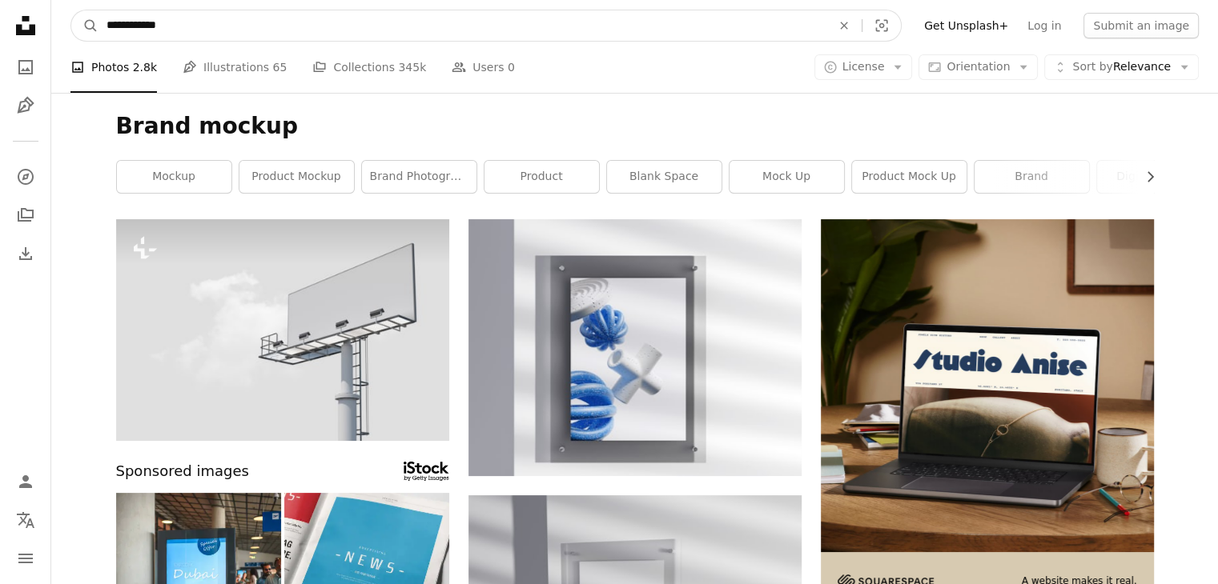
click at [330, 20] on input "**********" at bounding box center [462, 25] width 728 height 30
type input "**********"
click button "A magnifying glass" at bounding box center [84, 25] width 27 height 30
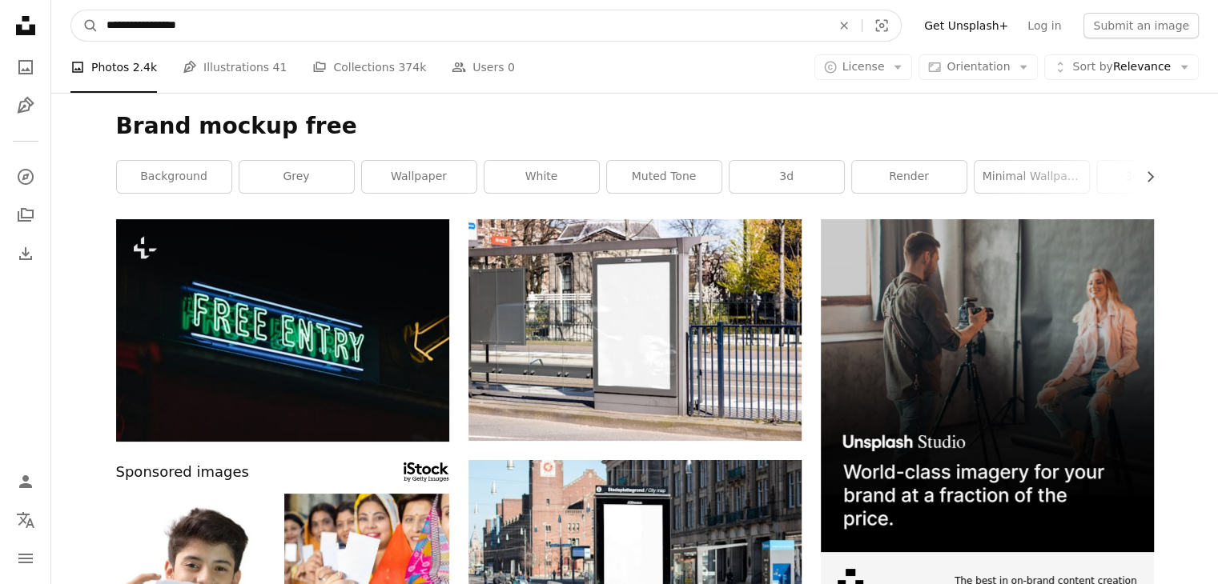
click at [214, 18] on input "**********" at bounding box center [462, 25] width 728 height 30
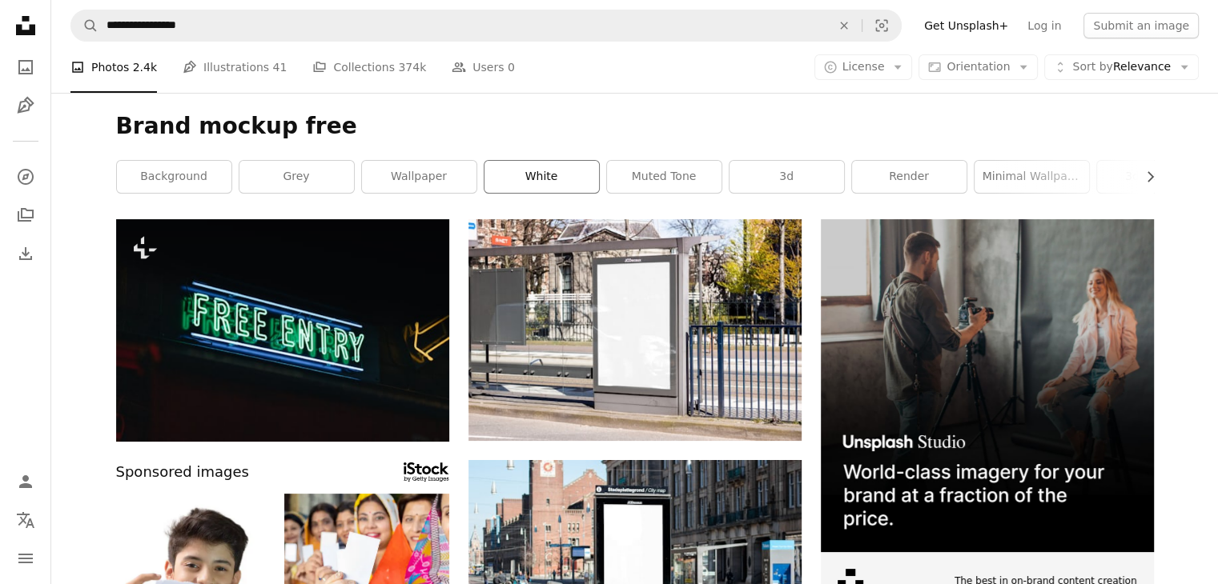
click at [546, 174] on link "white" at bounding box center [541, 177] width 114 height 32
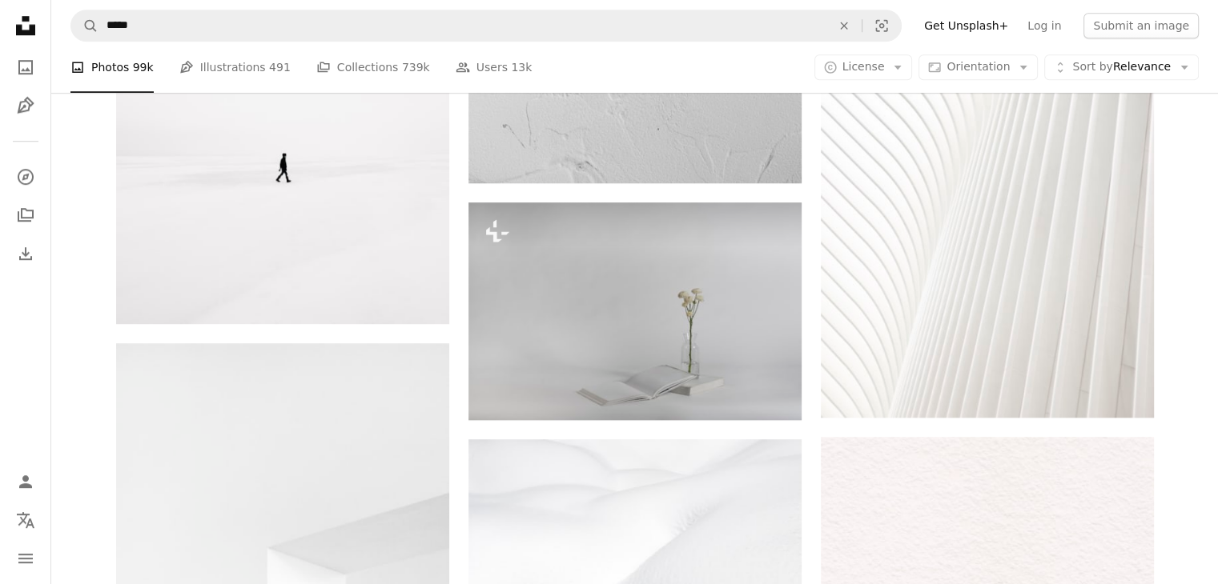
scroll to position [1130, 0]
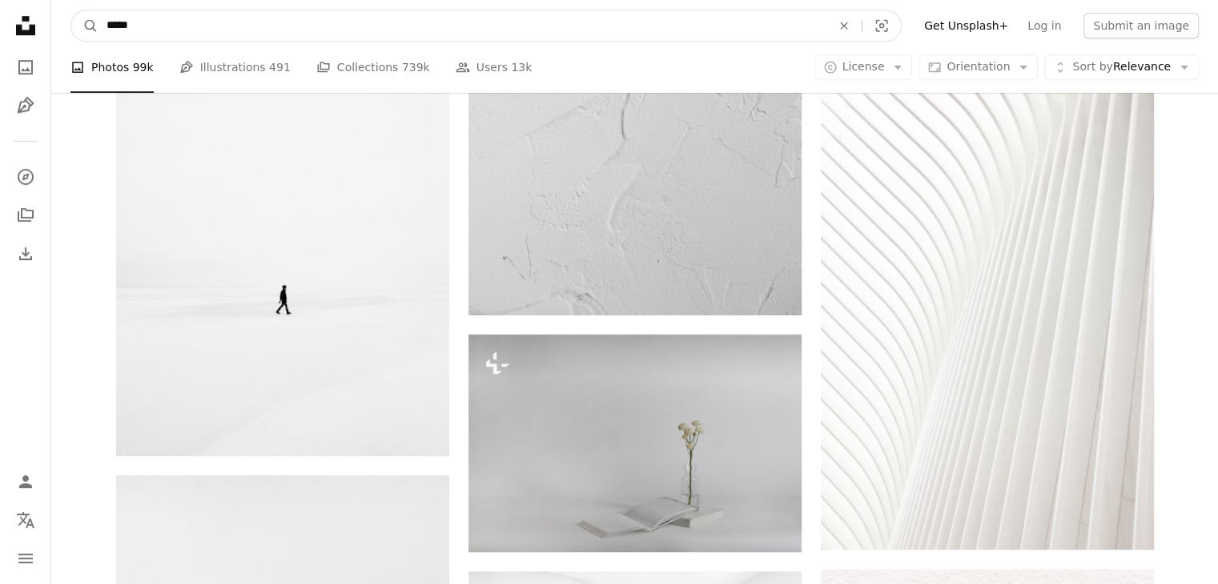
click at [242, 25] on input "*****" at bounding box center [462, 25] width 728 height 30
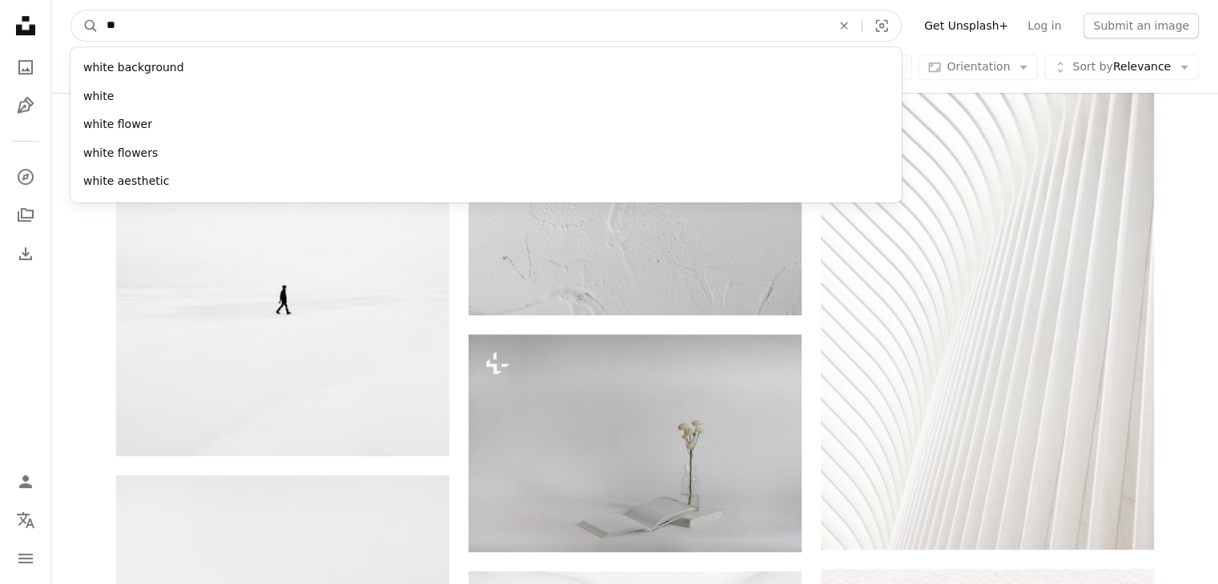
type input "*"
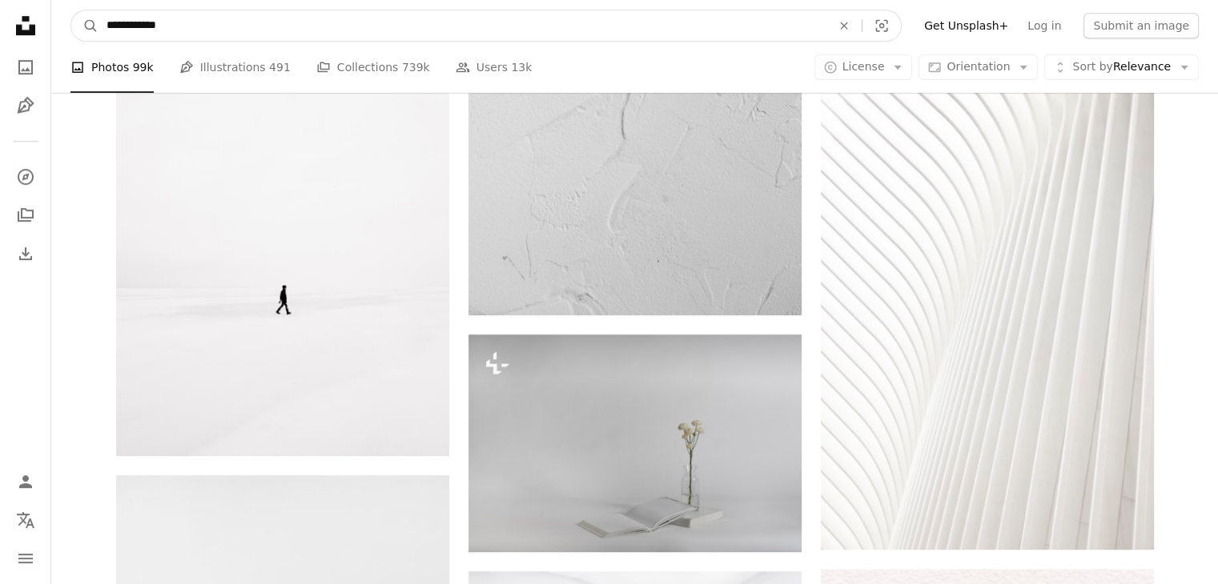
type input "**********"
click button "A magnifying glass" at bounding box center [84, 25] width 27 height 30
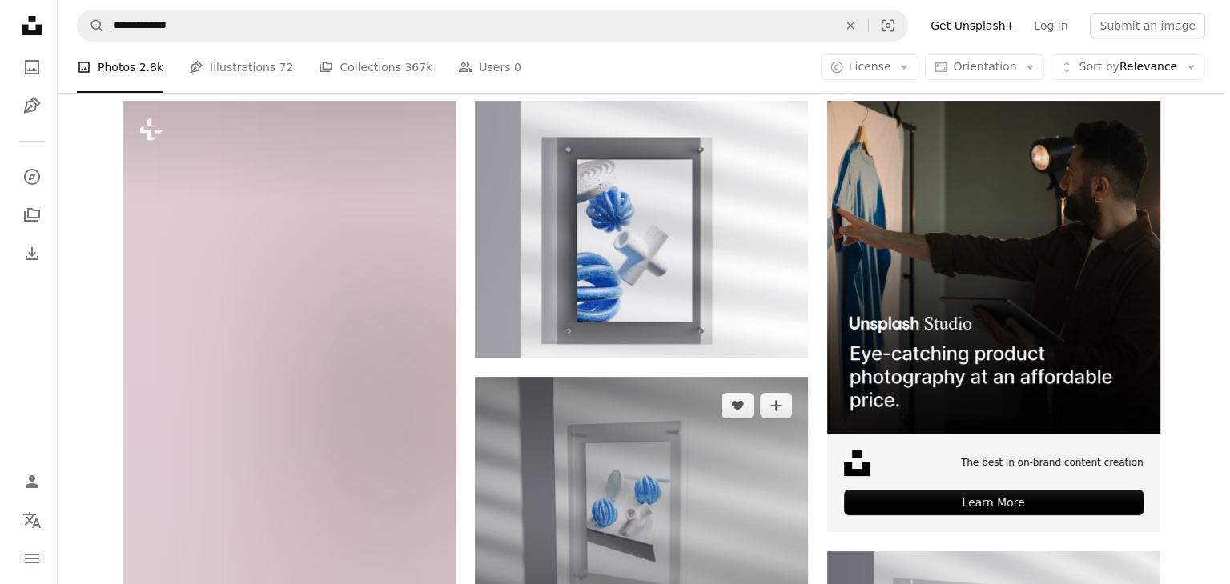
scroll to position [112, 0]
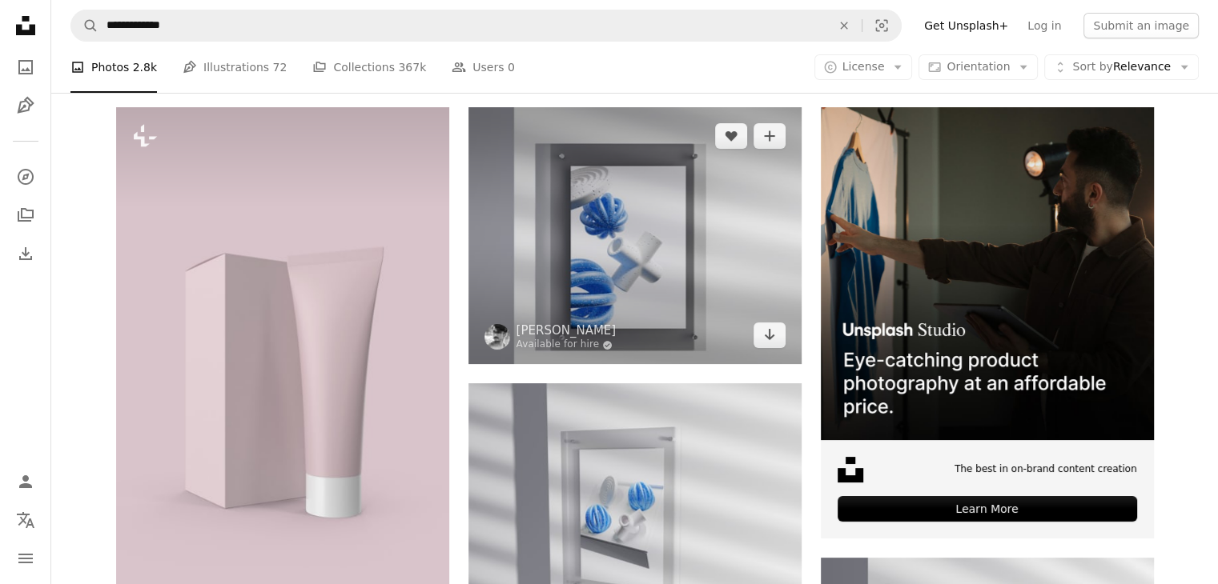
click at [670, 203] on img at bounding box center [634, 235] width 333 height 257
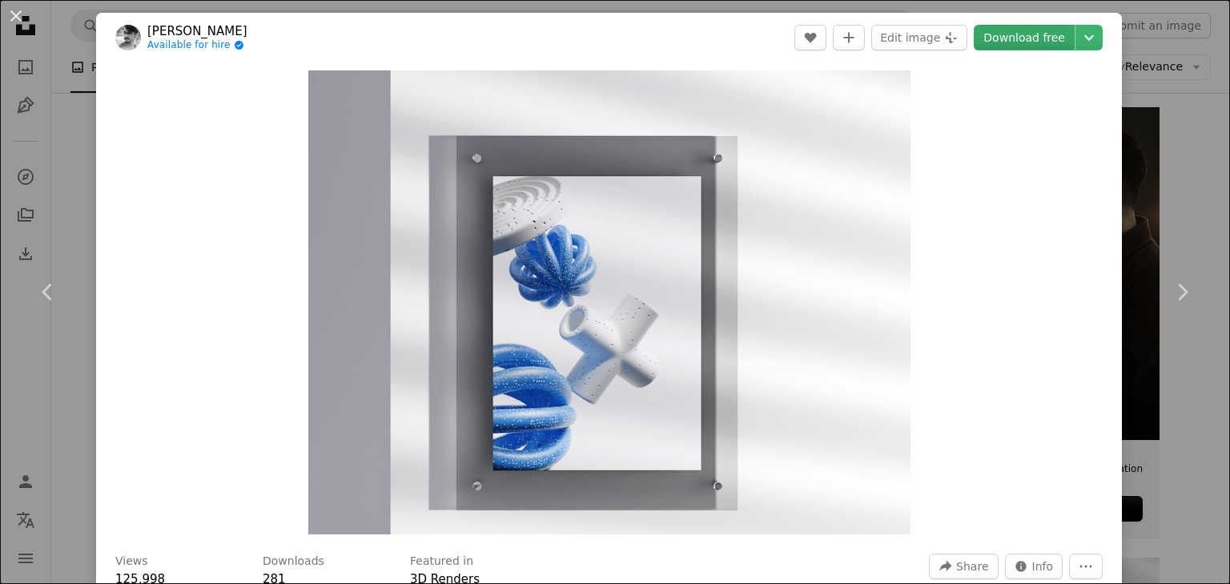
click at [998, 35] on link "Download free" at bounding box center [1024, 38] width 101 height 26
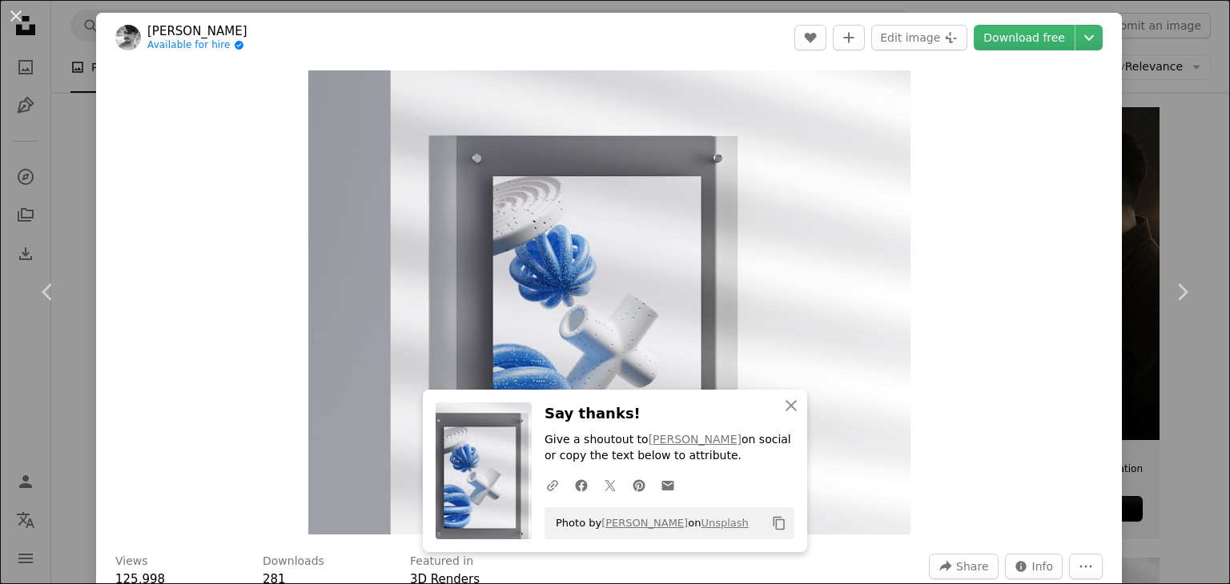
scroll to position [48, 0]
